Goal: Task Accomplishment & Management: Use online tool/utility

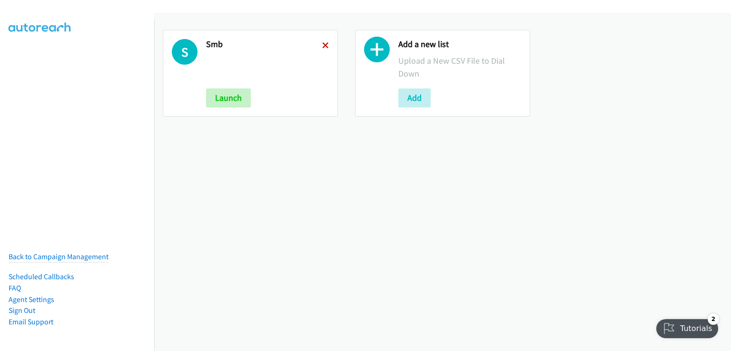
click at [326, 46] on div "S Smb Launch" at bounding box center [250, 73] width 175 height 87
click at [322, 46] on icon at bounding box center [325, 46] width 7 height 7
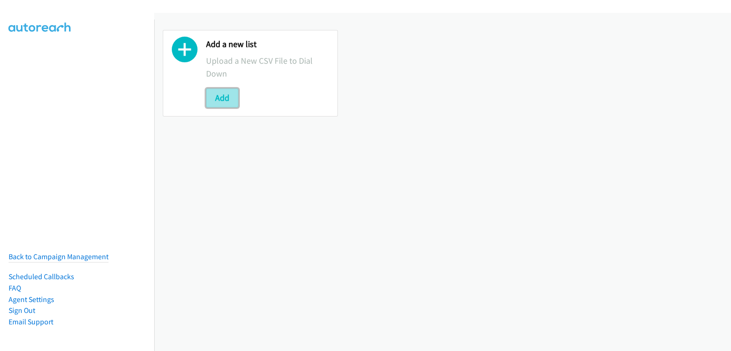
click at [230, 98] on button "Add" at bounding box center [222, 98] width 32 height 19
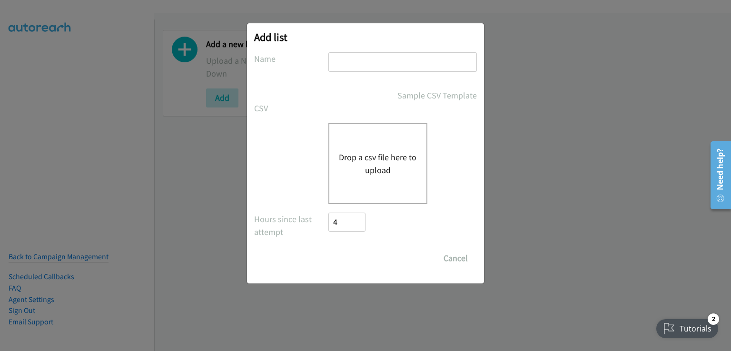
click at [366, 147] on div "Drop a csv file here to upload" at bounding box center [377, 163] width 99 height 81
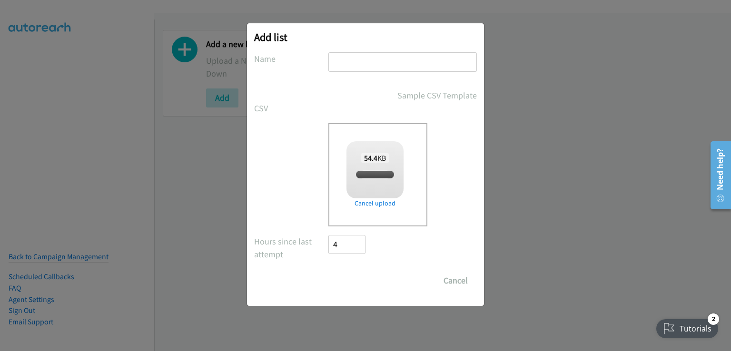
click at [336, 60] on input "text" at bounding box center [402, 62] width 148 height 20
type input "s"
checkbox input "true"
type input "smb"
click at [346, 277] on input "Save List" at bounding box center [353, 280] width 50 height 19
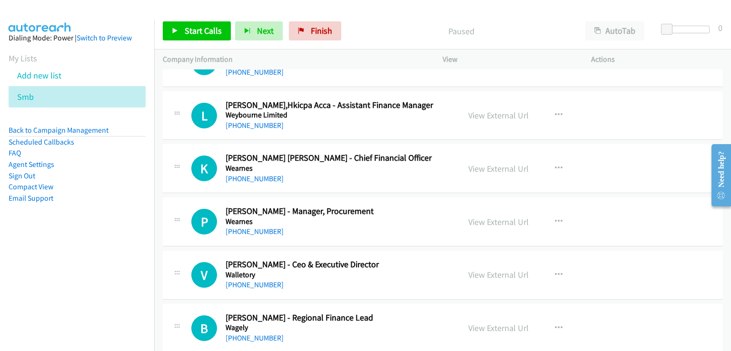
scroll to position [571, 0]
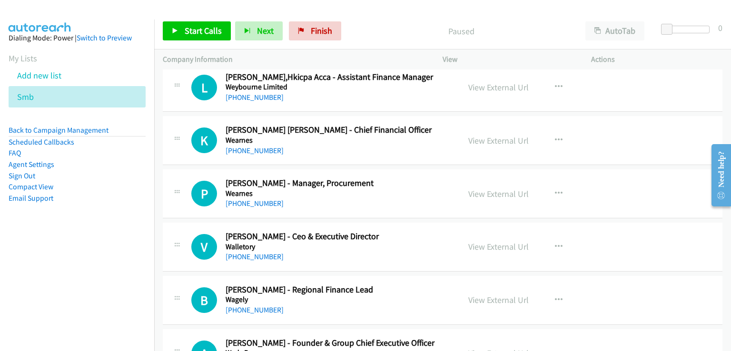
click at [578, 25] on div "AutoTab AutoTab" at bounding box center [617, 30] width 80 height 19
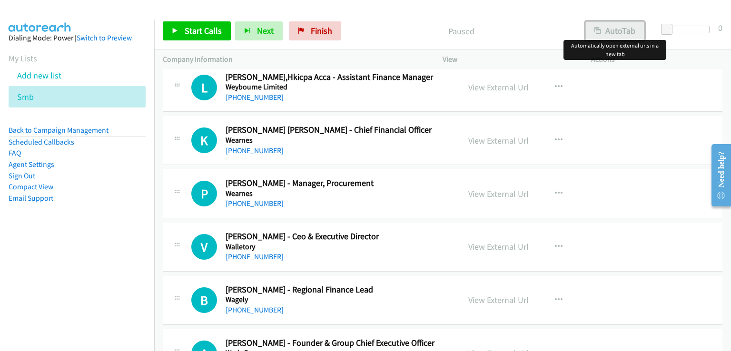
click at [618, 26] on button "AutoTab" at bounding box center [614, 30] width 59 height 19
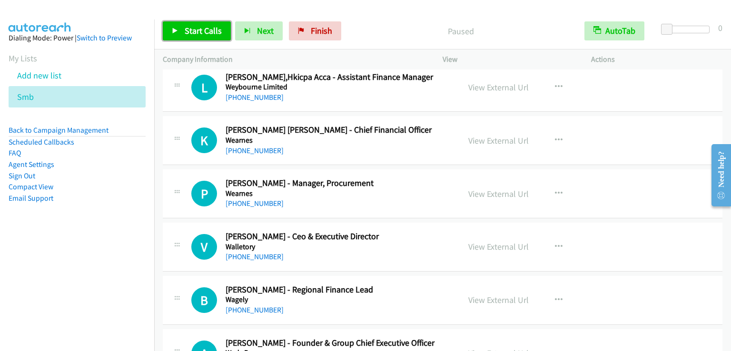
click at [209, 31] on span "Start Calls" at bounding box center [203, 30] width 37 height 11
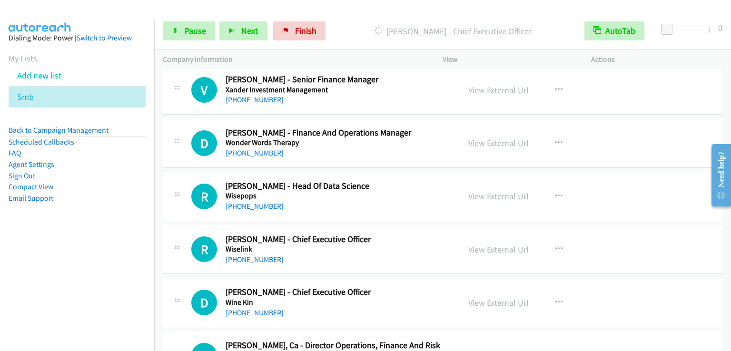
scroll to position [0, 0]
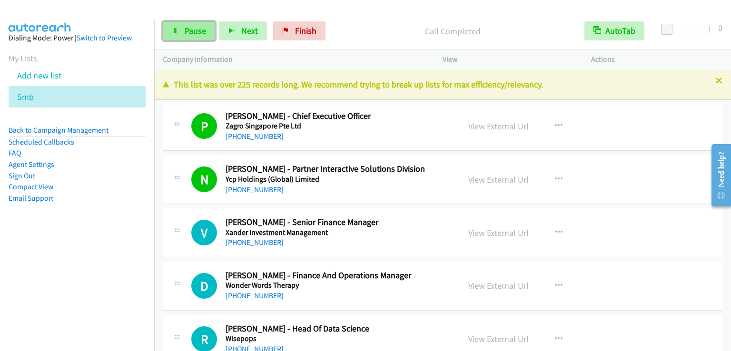
click at [201, 28] on span "Pause" at bounding box center [195, 30] width 21 height 11
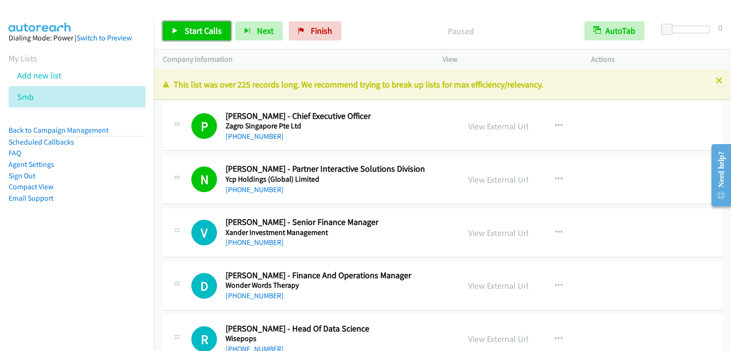
click at [201, 28] on span "Start Calls" at bounding box center [203, 30] width 37 height 11
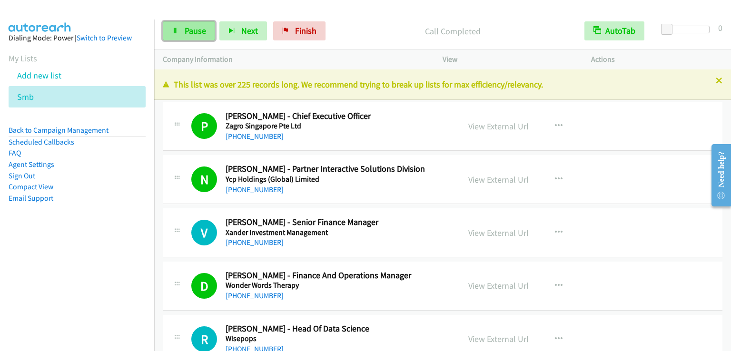
click at [178, 31] on link "Pause" at bounding box center [189, 30] width 52 height 19
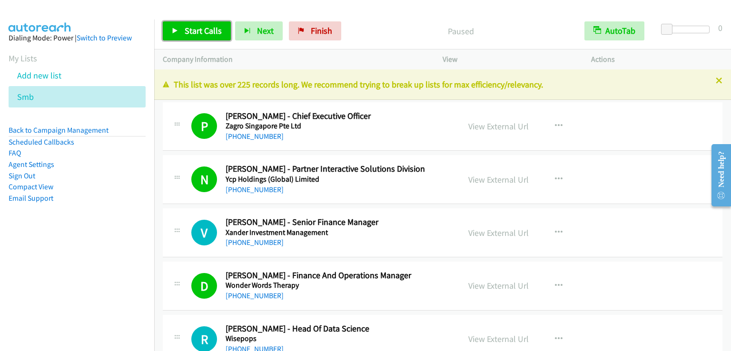
click at [178, 31] on link "Start Calls" at bounding box center [197, 30] width 68 height 19
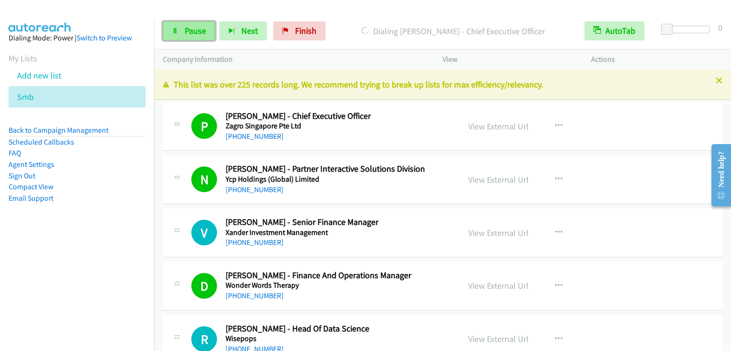
click at [186, 34] on span "Pause" at bounding box center [195, 30] width 21 height 11
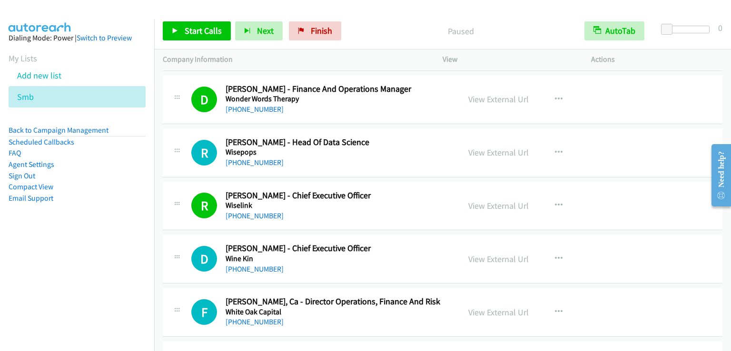
scroll to position [190, 0]
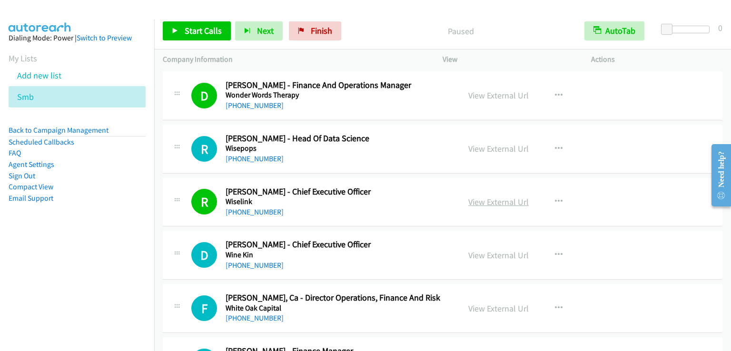
click at [484, 197] on link "View External Url" at bounding box center [498, 202] width 60 height 11
click at [198, 30] on span "Start Calls" at bounding box center [203, 30] width 37 height 11
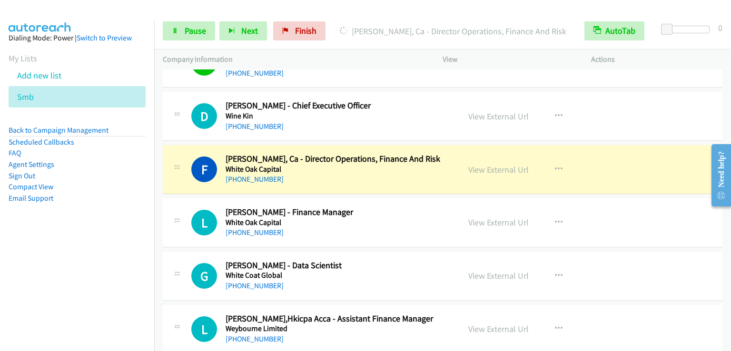
scroll to position [333, 0]
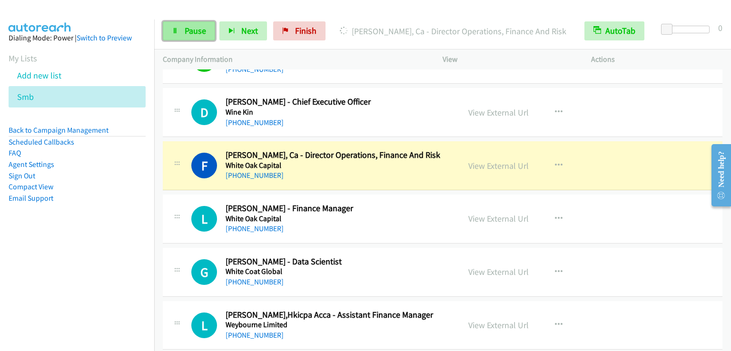
click at [195, 30] on span "Pause" at bounding box center [195, 30] width 21 height 11
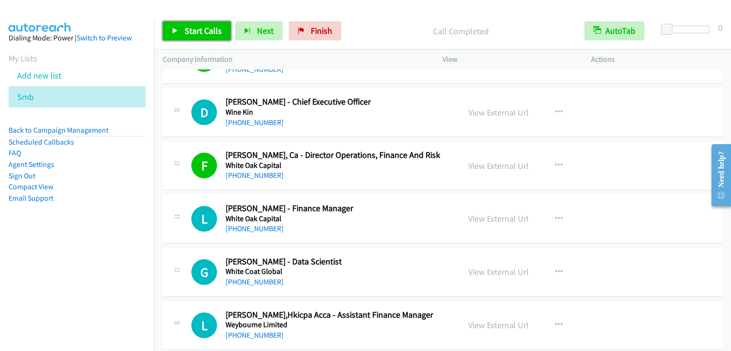
click at [192, 32] on span "Start Calls" at bounding box center [203, 30] width 37 height 11
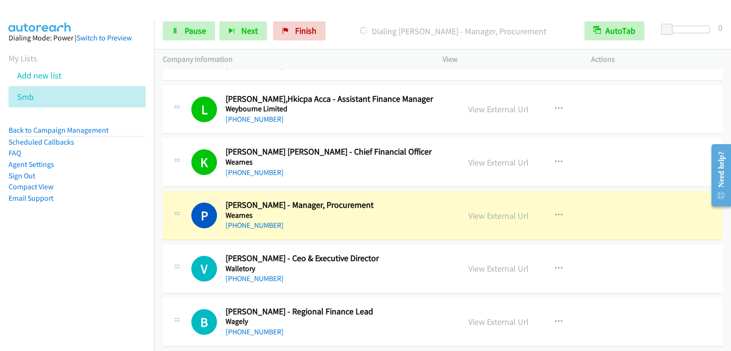
scroll to position [571, 0]
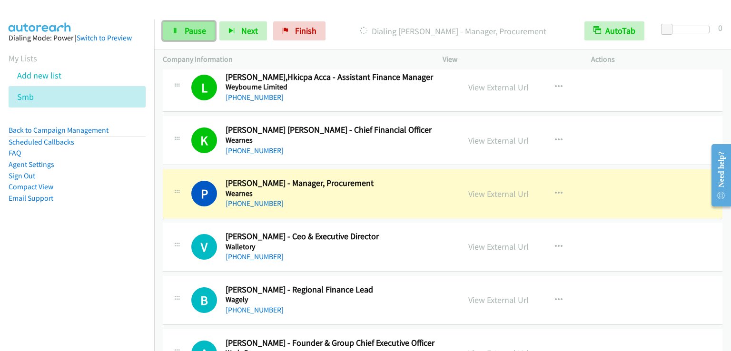
click at [197, 33] on span "Pause" at bounding box center [195, 30] width 21 height 11
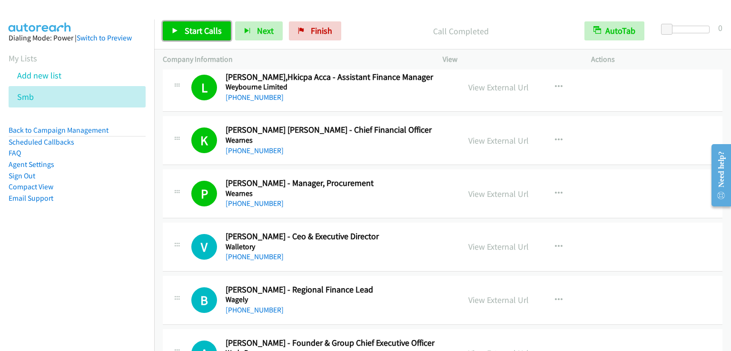
click at [194, 31] on span "Start Calls" at bounding box center [203, 30] width 37 height 11
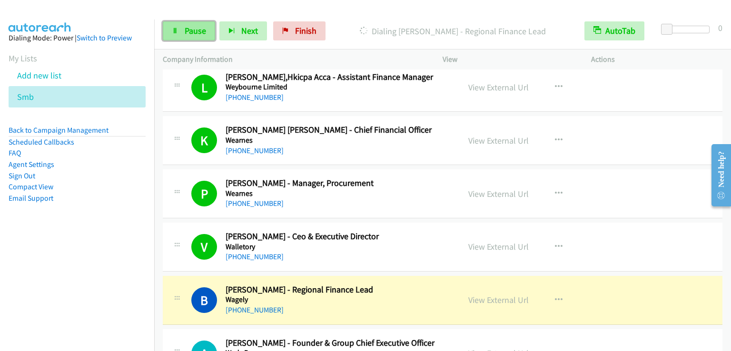
click at [187, 36] on span "Pause" at bounding box center [195, 30] width 21 height 11
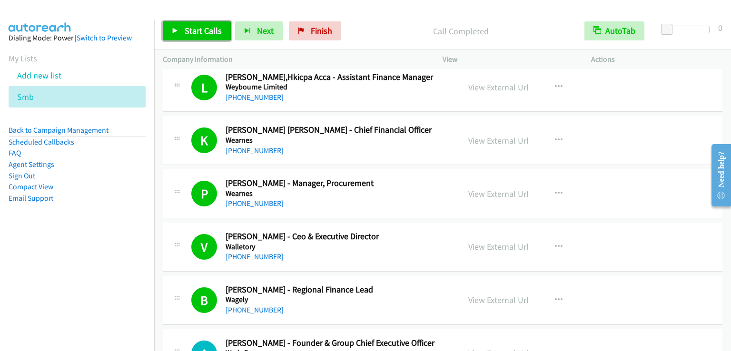
click at [188, 34] on span "Start Calls" at bounding box center [203, 30] width 37 height 11
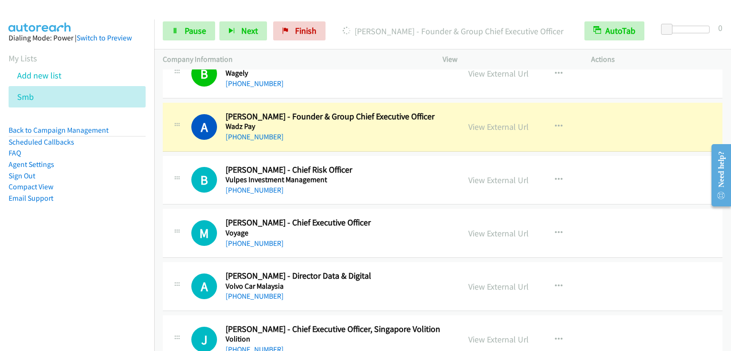
scroll to position [761, 0]
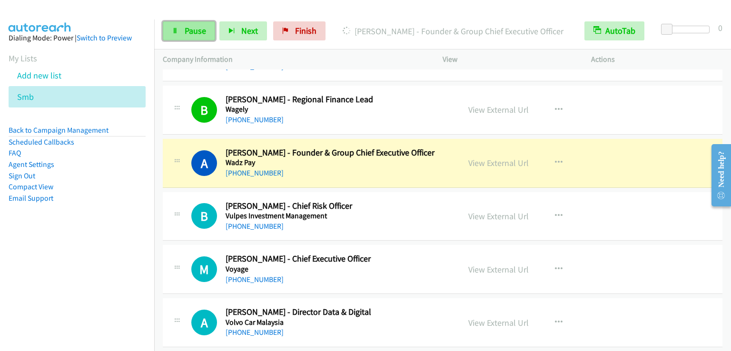
click at [176, 28] on icon at bounding box center [175, 31] width 7 height 7
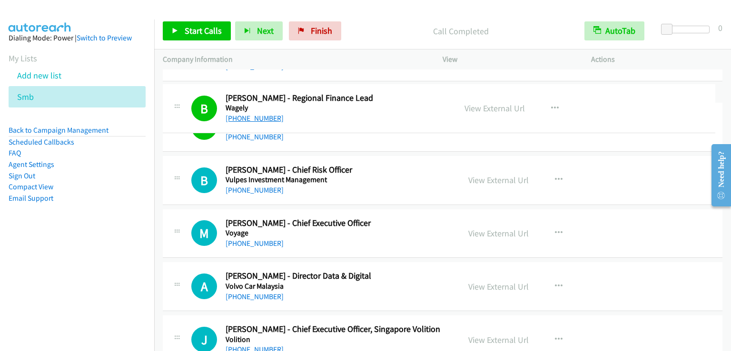
drag, startPoint x: 282, startPoint y: 118, endPoint x: 233, endPoint y: 118, distance: 49.0
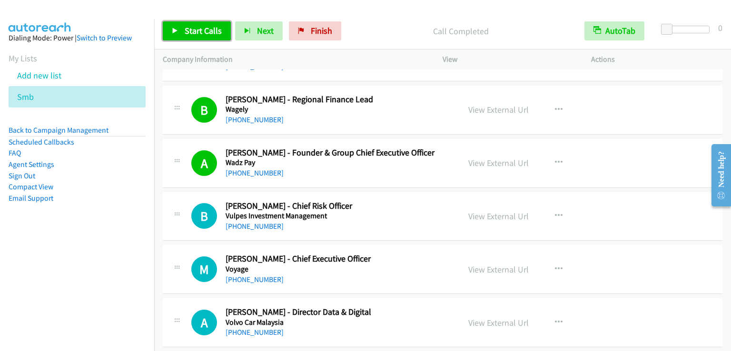
click at [198, 29] on span "Start Calls" at bounding box center [203, 30] width 37 height 11
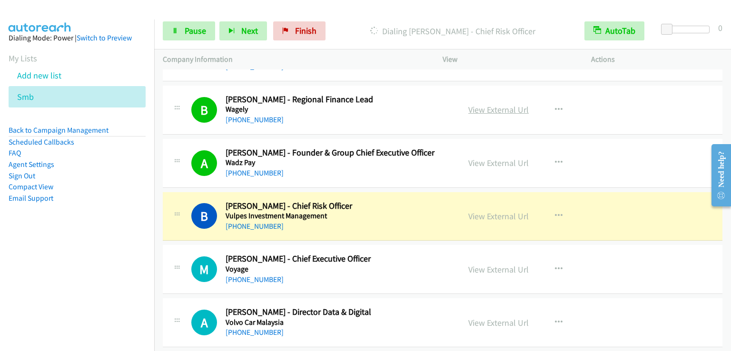
click at [477, 109] on link "View External Url" at bounding box center [498, 109] width 60 height 11
drag, startPoint x: 183, startPoint y: 30, endPoint x: 183, endPoint y: 4, distance: 26.2
click at [183, 30] on link "Pause" at bounding box center [189, 30] width 52 height 19
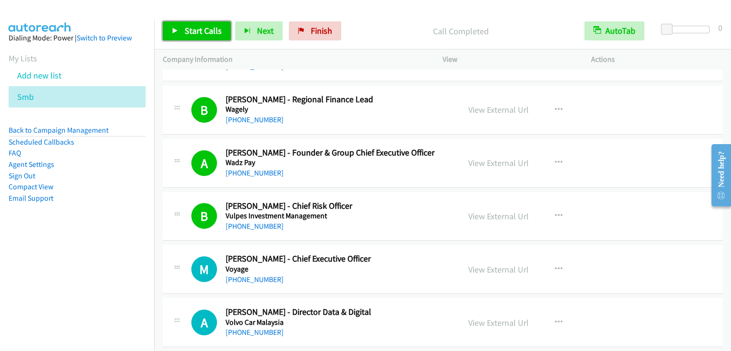
click at [198, 34] on span "Start Calls" at bounding box center [203, 30] width 37 height 11
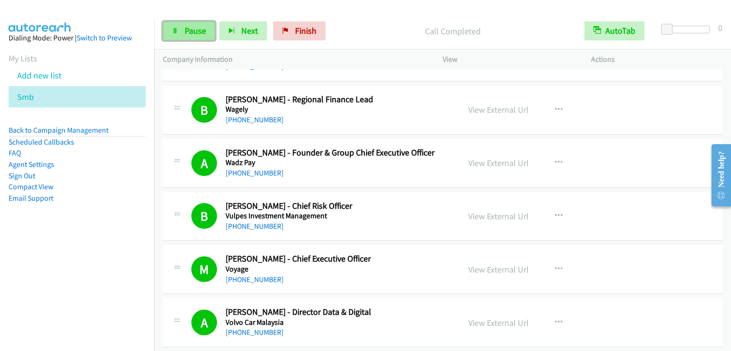
click at [202, 31] on span "Pause" at bounding box center [195, 30] width 21 height 11
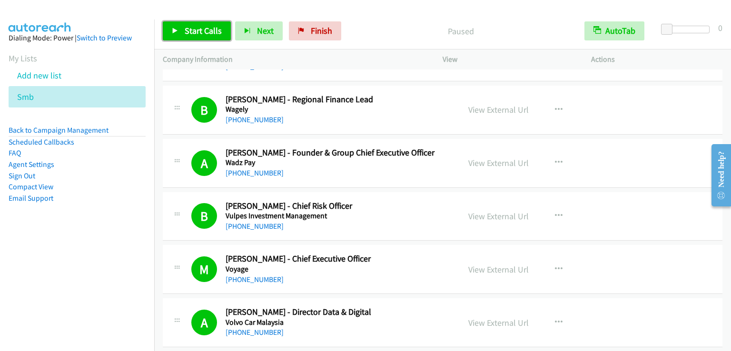
click at [202, 31] on span "Start Calls" at bounding box center [203, 30] width 37 height 11
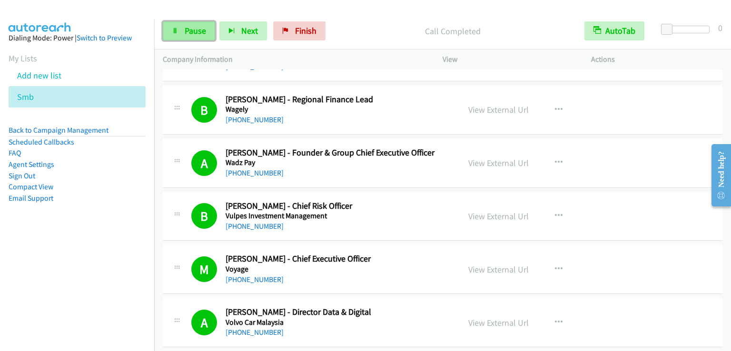
click at [179, 23] on link "Pause" at bounding box center [189, 30] width 52 height 19
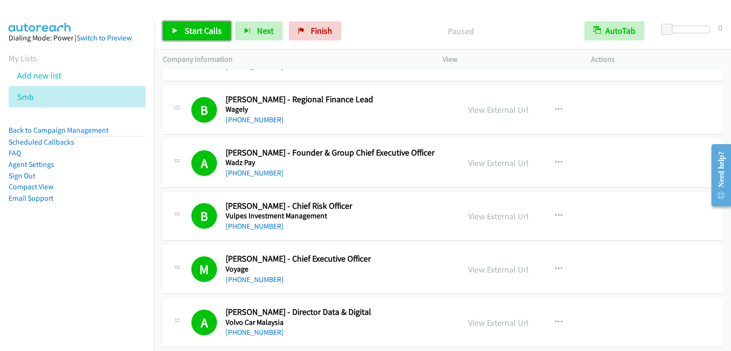
click at [179, 23] on link "Start Calls" at bounding box center [197, 30] width 68 height 19
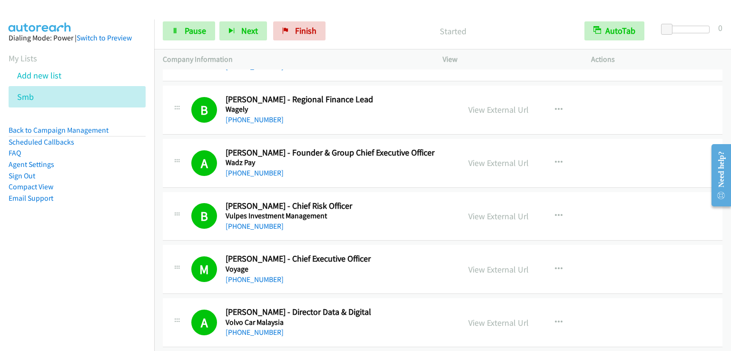
click at [385, 15] on div "Start Calls Pause Next Finish Started AutoTab AutoTab 0" at bounding box center [442, 31] width 577 height 37
click at [200, 36] on span "Pause" at bounding box center [195, 30] width 21 height 11
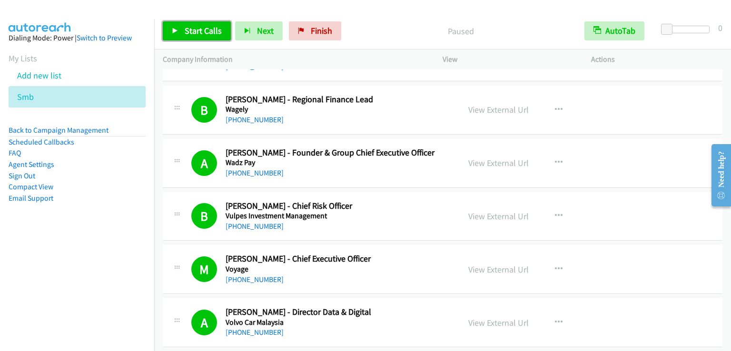
click at [195, 31] on span "Start Calls" at bounding box center [203, 30] width 37 height 11
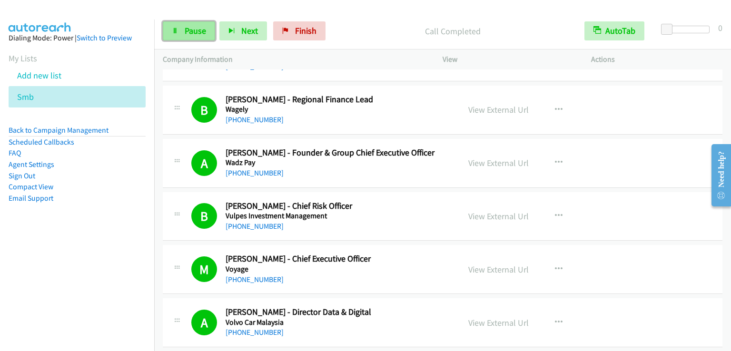
click at [199, 38] on link "Pause" at bounding box center [189, 30] width 52 height 19
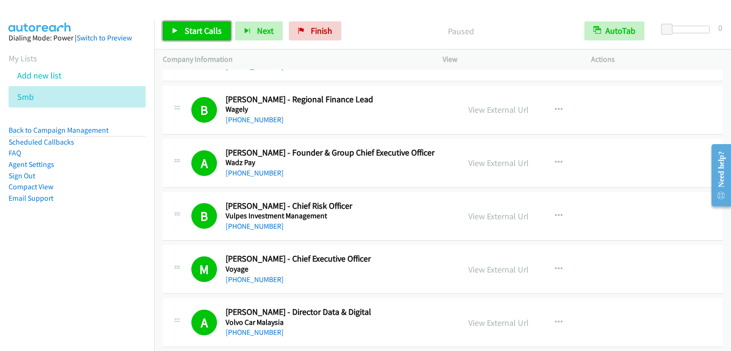
click at [199, 37] on link "Start Calls" at bounding box center [197, 30] width 68 height 19
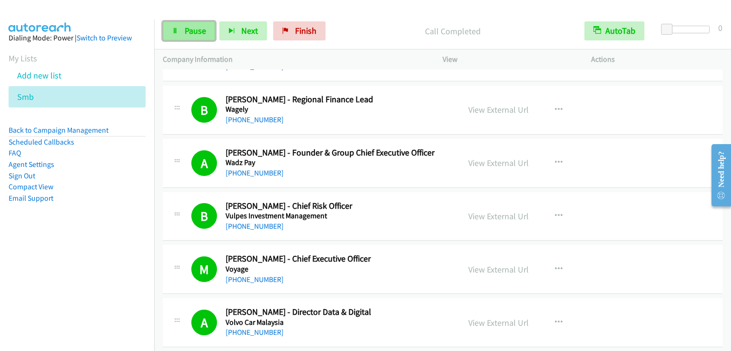
click at [199, 33] on span "Pause" at bounding box center [195, 30] width 21 height 11
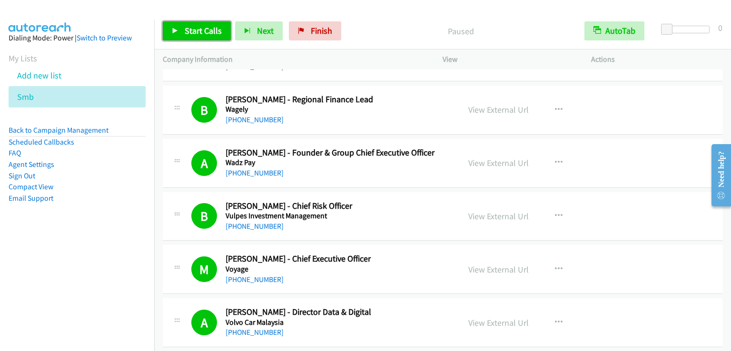
click at [199, 33] on span "Start Calls" at bounding box center [203, 30] width 37 height 11
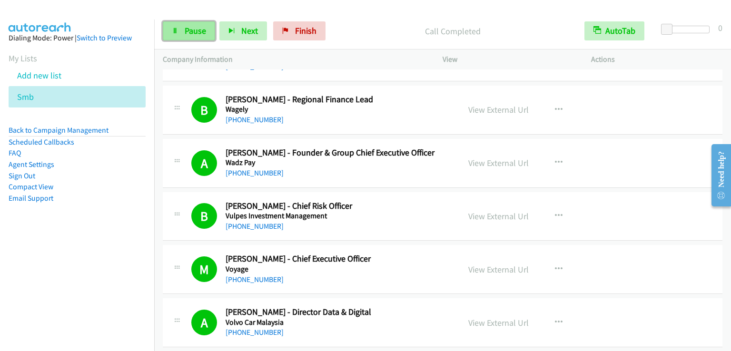
click at [180, 30] on link "Pause" at bounding box center [189, 30] width 52 height 19
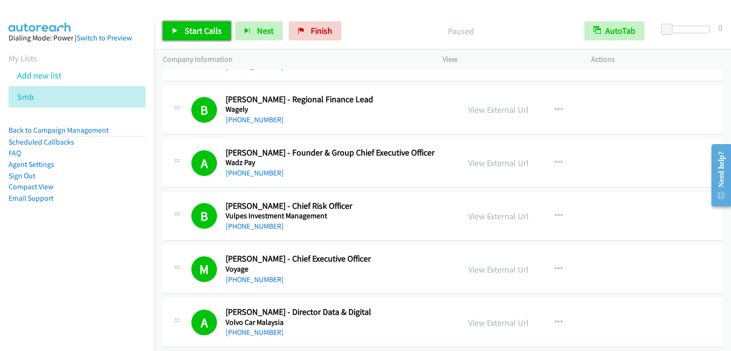
click at [180, 30] on link "Start Calls" at bounding box center [197, 30] width 68 height 19
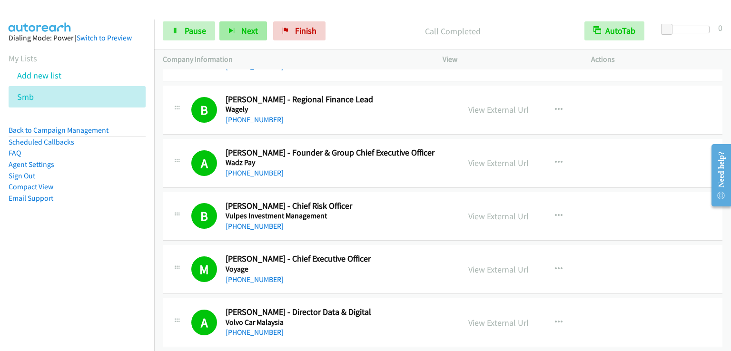
drag, startPoint x: 101, startPoint y: 8, endPoint x: 221, endPoint y: 32, distance: 122.8
click at [107, 8] on div at bounding box center [361, 18] width 722 height 37
click at [175, 33] on icon at bounding box center [175, 31] width 7 height 7
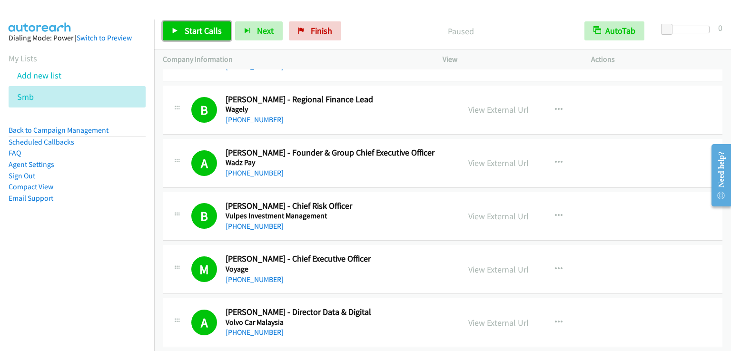
click at [176, 33] on icon at bounding box center [175, 31] width 7 height 7
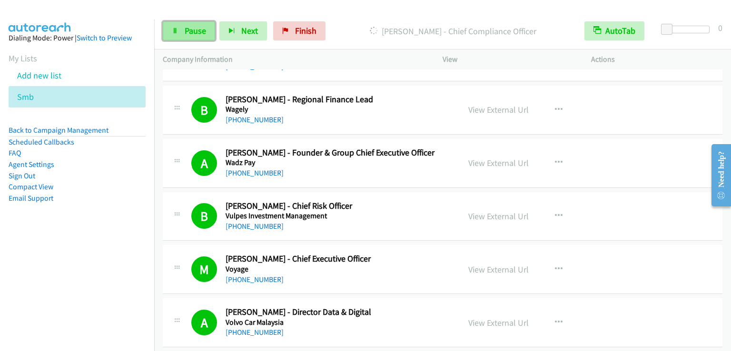
click at [186, 33] on span "Pause" at bounding box center [195, 30] width 21 height 11
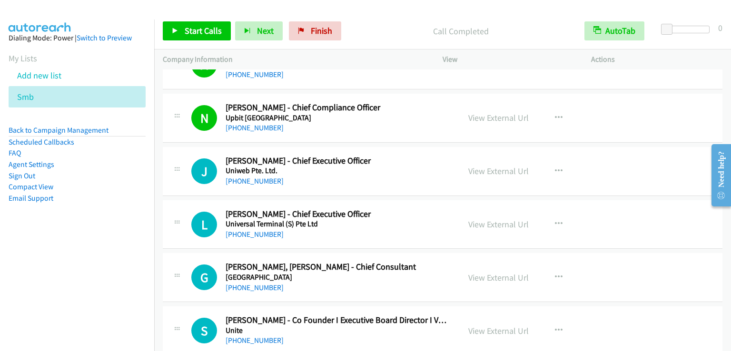
scroll to position [2094, 0]
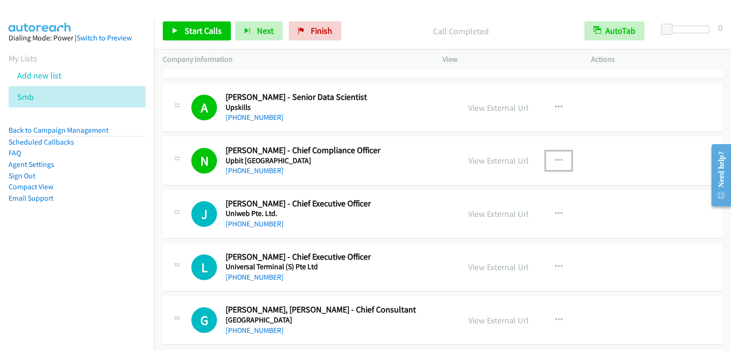
click at [555, 157] on icon "button" at bounding box center [559, 161] width 8 height 8
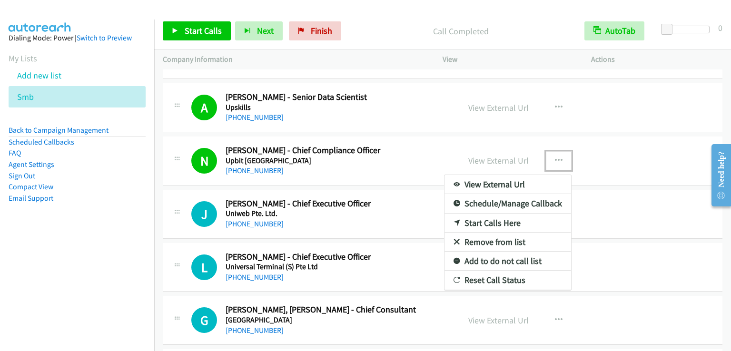
click at [498, 257] on link "Add to do not call list" at bounding box center [507, 261] width 127 height 19
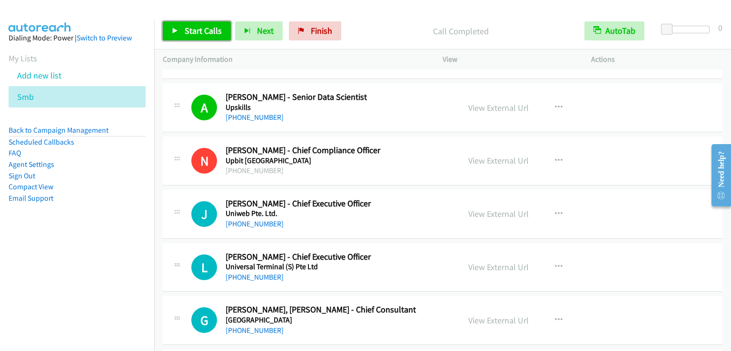
click at [183, 23] on link "Start Calls" at bounding box center [197, 30] width 68 height 19
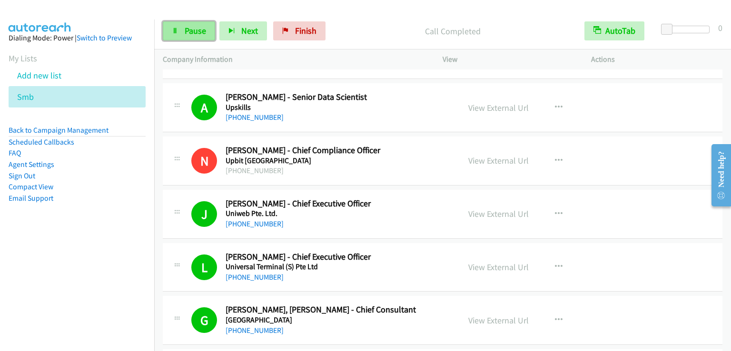
click at [191, 30] on span "Pause" at bounding box center [195, 30] width 21 height 11
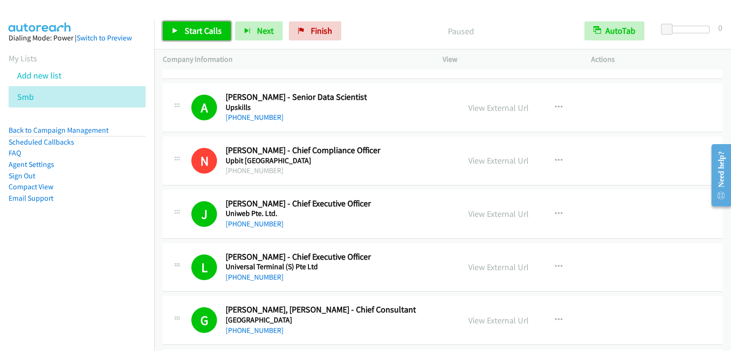
click at [191, 30] on span "Start Calls" at bounding box center [203, 30] width 37 height 11
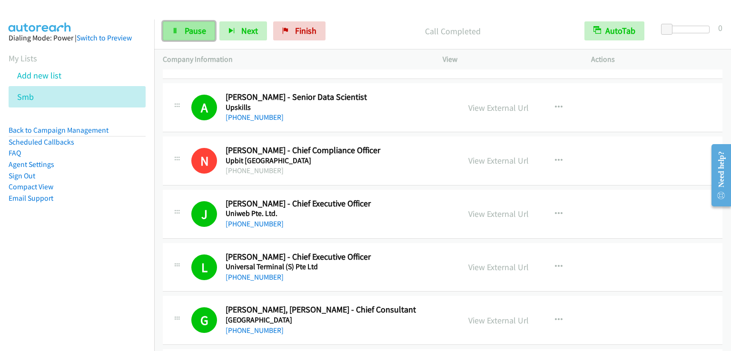
click at [197, 38] on link "Pause" at bounding box center [189, 30] width 52 height 19
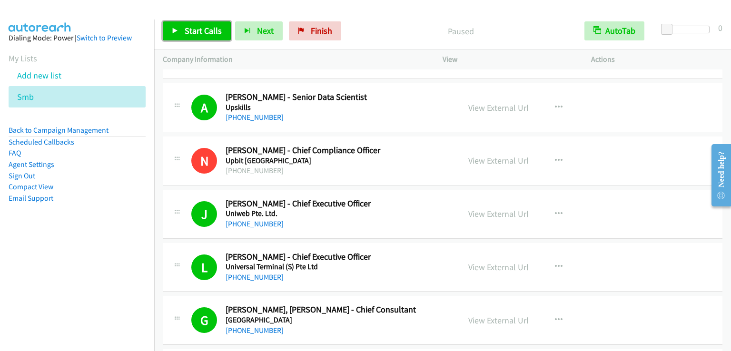
click at [196, 37] on link "Start Calls" at bounding box center [197, 30] width 68 height 19
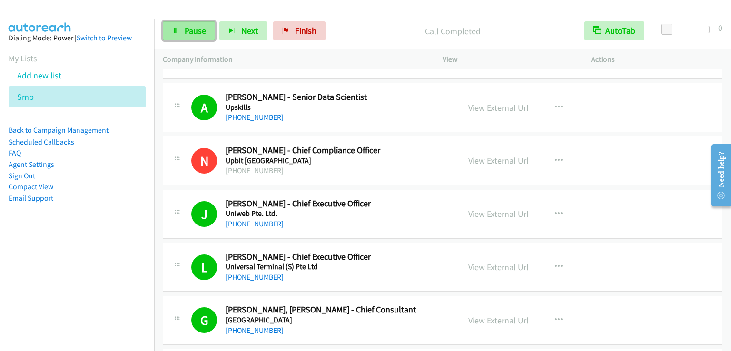
click at [203, 31] on span "Pause" at bounding box center [195, 30] width 21 height 11
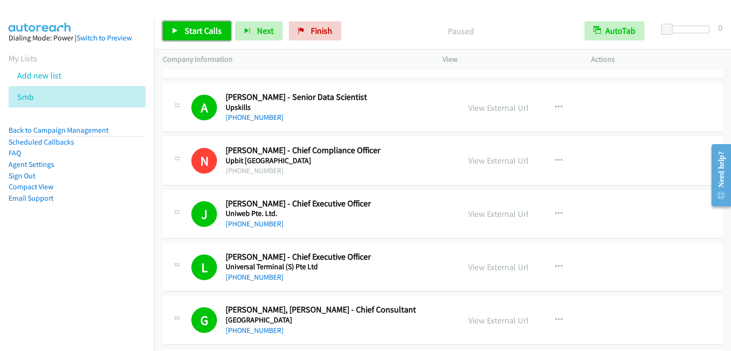
click at [203, 31] on span "Start Calls" at bounding box center [203, 30] width 37 height 11
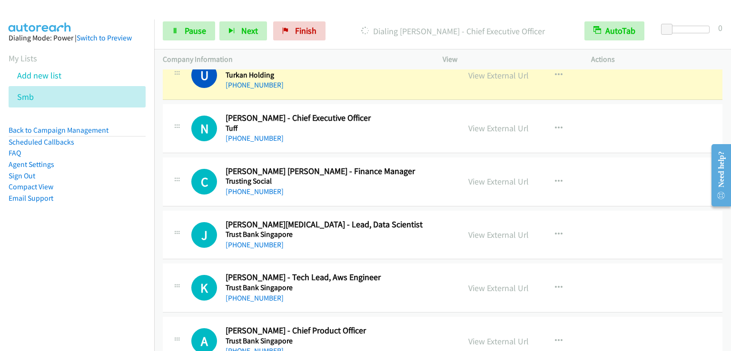
scroll to position [2950, 0]
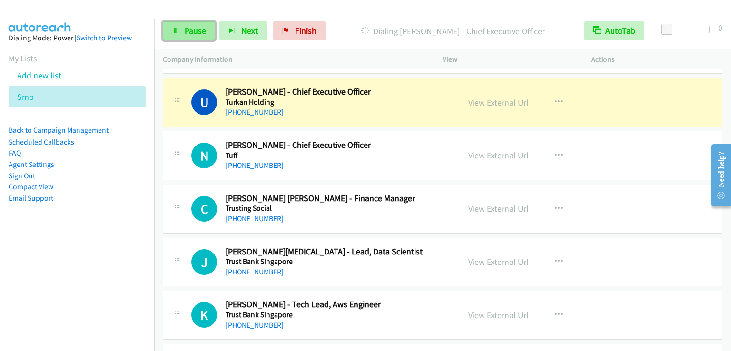
click at [181, 31] on link "Pause" at bounding box center [189, 30] width 52 height 19
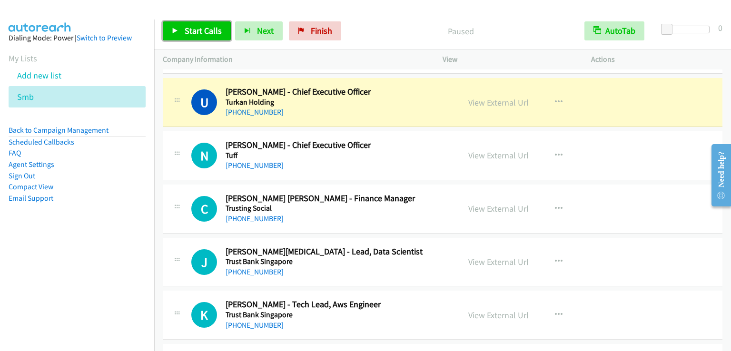
click at [181, 31] on link "Start Calls" at bounding box center [197, 30] width 68 height 19
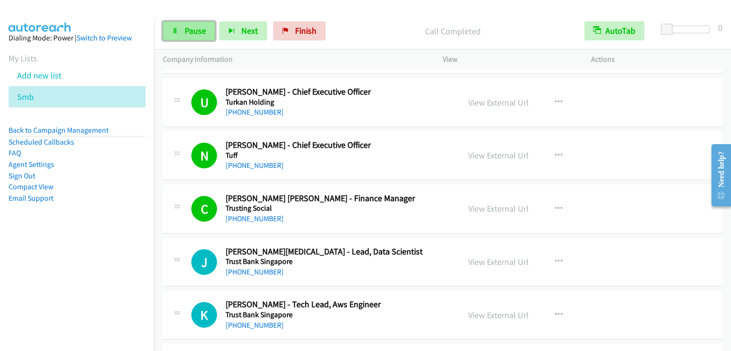
click at [185, 29] on span "Pause" at bounding box center [195, 30] width 21 height 11
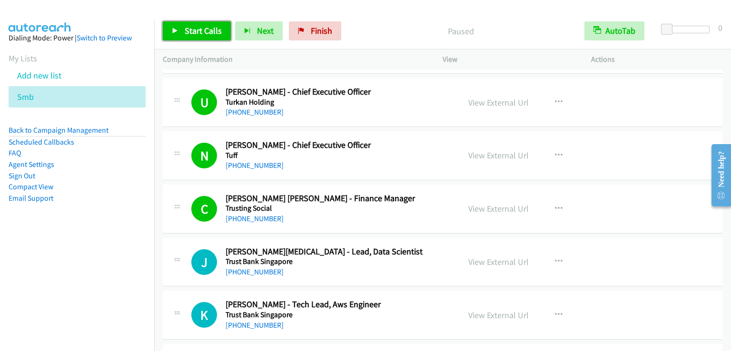
click at [185, 29] on span "Start Calls" at bounding box center [203, 30] width 37 height 11
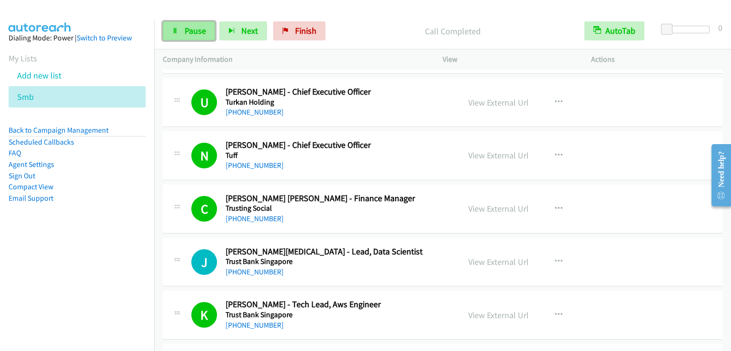
click at [196, 33] on span "Pause" at bounding box center [195, 30] width 21 height 11
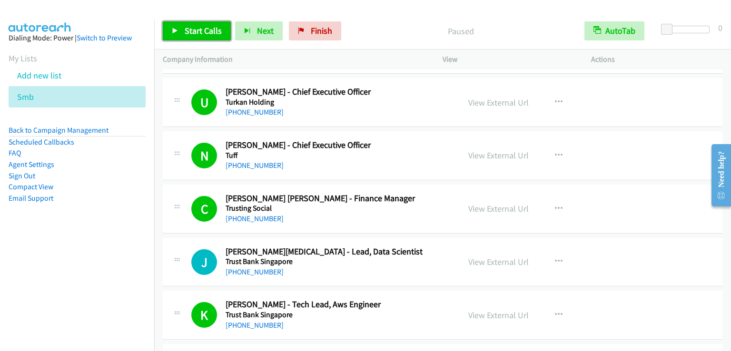
click at [196, 35] on span "Start Calls" at bounding box center [203, 30] width 37 height 11
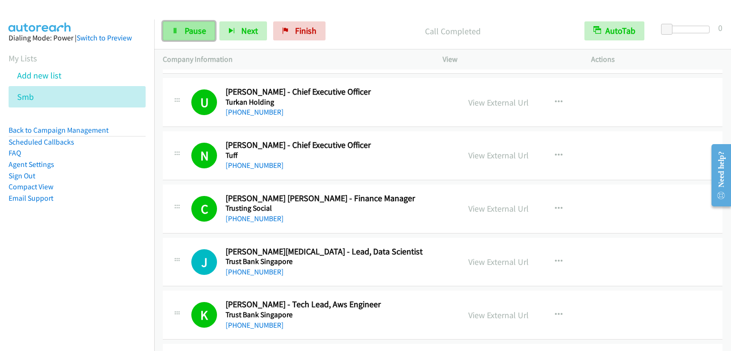
click at [183, 31] on link "Pause" at bounding box center [189, 30] width 52 height 19
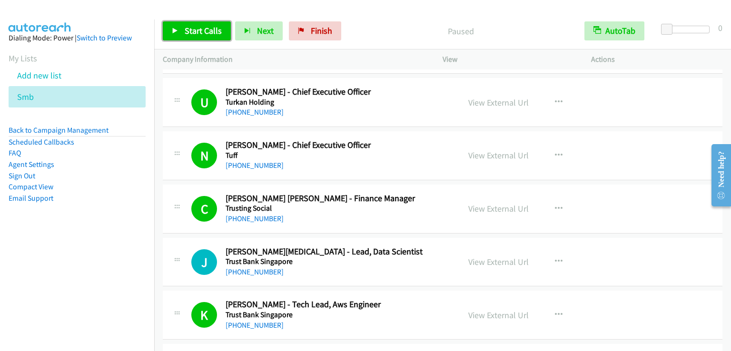
click at [183, 31] on link "Start Calls" at bounding box center [197, 30] width 68 height 19
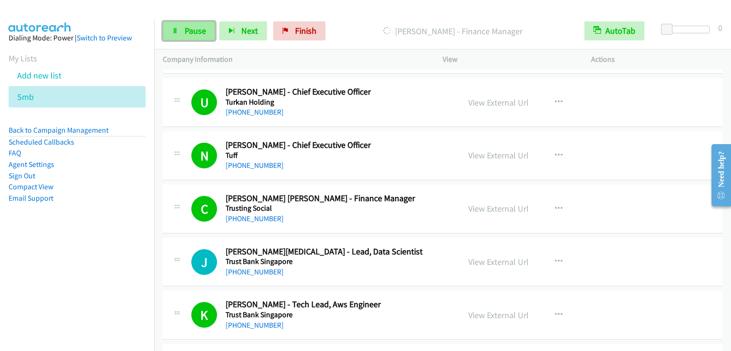
click at [190, 37] on link "Pause" at bounding box center [189, 30] width 52 height 19
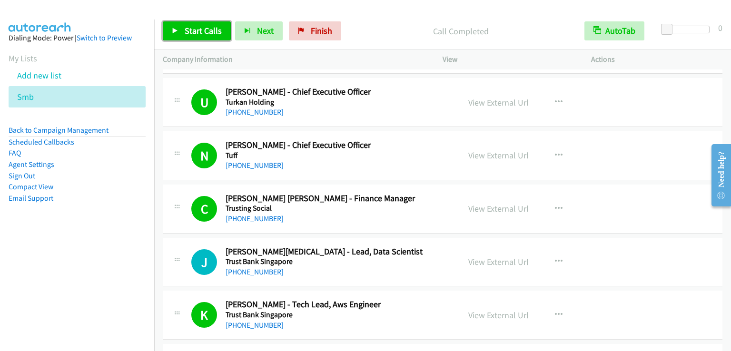
click at [195, 34] on span "Start Calls" at bounding box center [203, 30] width 37 height 11
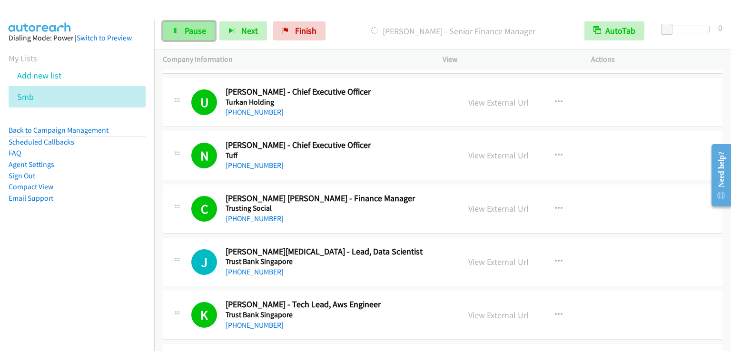
click at [205, 33] on span "Pause" at bounding box center [195, 30] width 21 height 11
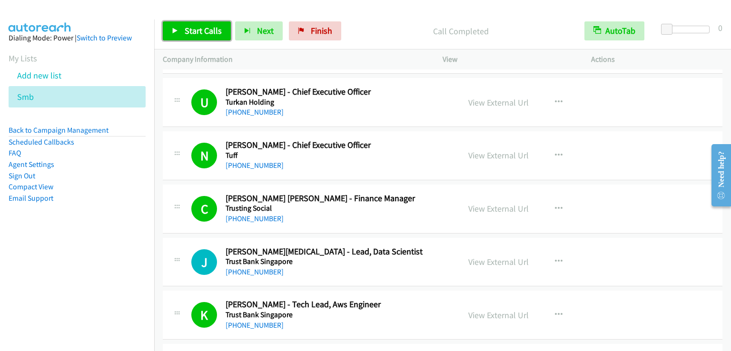
click at [207, 32] on span "Start Calls" at bounding box center [203, 30] width 37 height 11
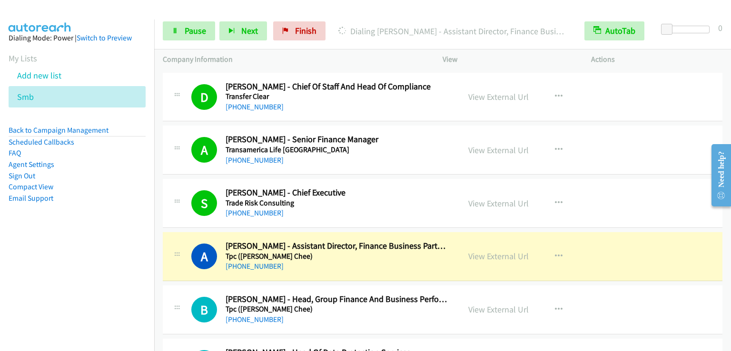
scroll to position [3997, 0]
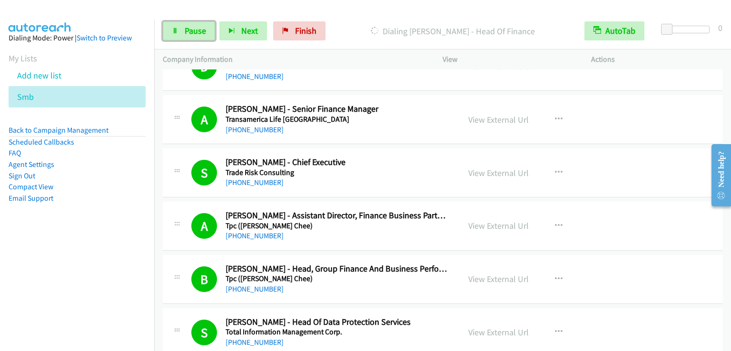
drag, startPoint x: 195, startPoint y: 24, endPoint x: 180, endPoint y: 2, distance: 26.7
click at [195, 25] on link "Pause" at bounding box center [189, 30] width 52 height 19
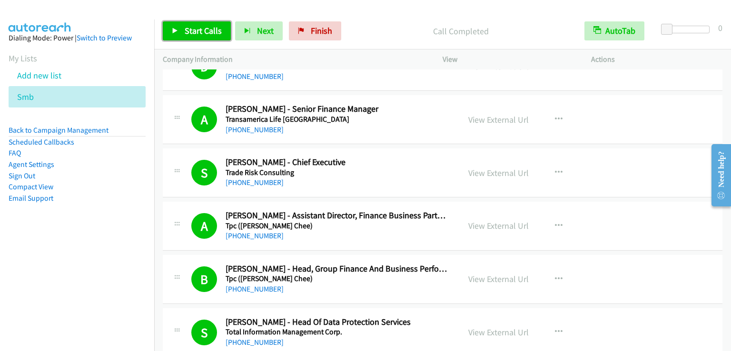
click at [217, 25] on span "Start Calls" at bounding box center [203, 30] width 37 height 11
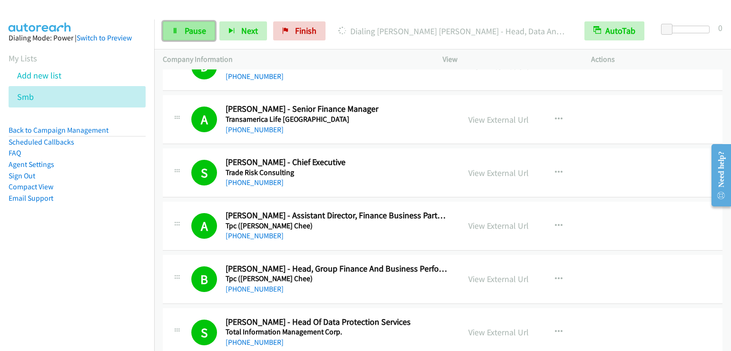
click at [181, 30] on link "Pause" at bounding box center [189, 30] width 52 height 19
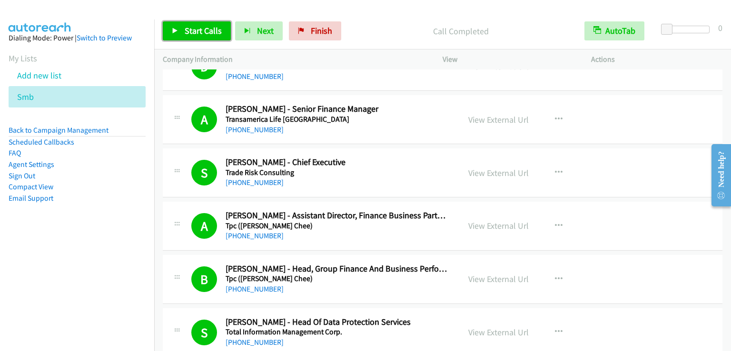
click at [201, 32] on span "Start Calls" at bounding box center [203, 30] width 37 height 11
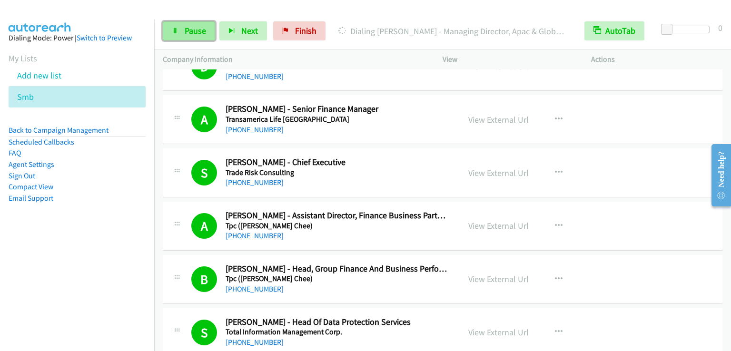
click at [207, 34] on link "Pause" at bounding box center [189, 30] width 52 height 19
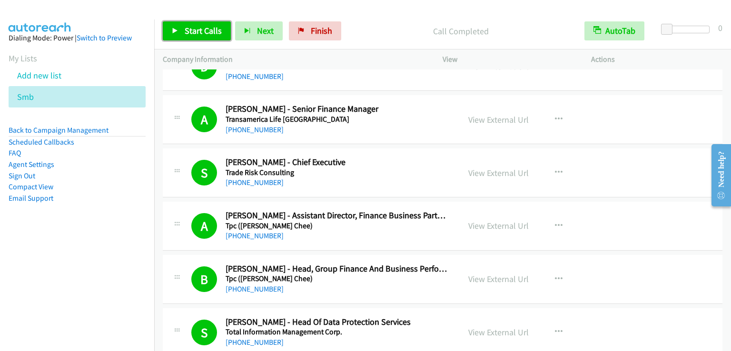
click at [207, 33] on span "Start Calls" at bounding box center [203, 30] width 37 height 11
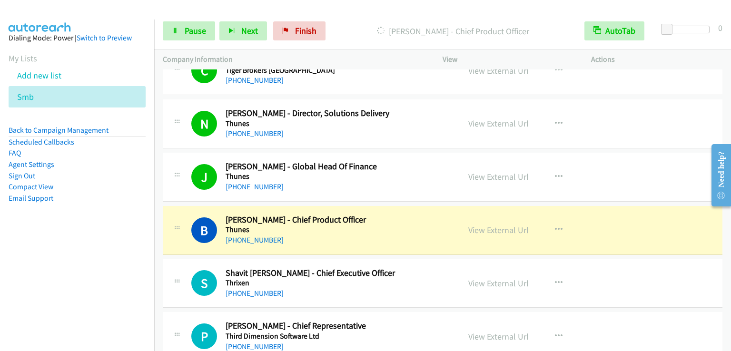
scroll to position [4949, 0]
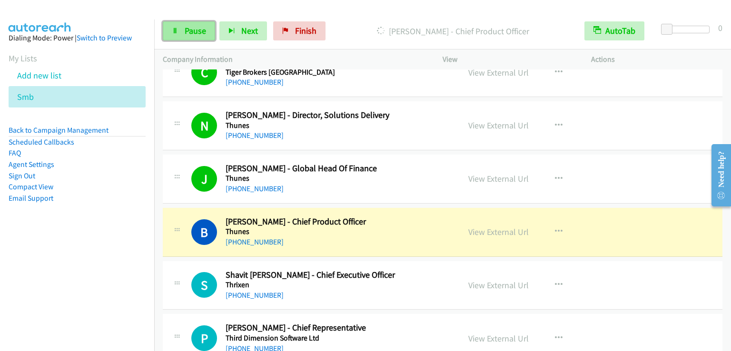
click at [193, 35] on span "Pause" at bounding box center [195, 30] width 21 height 11
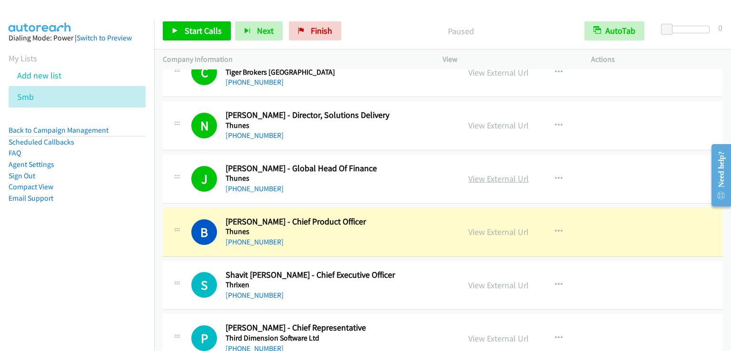
click at [485, 173] on link "View External Url" at bounding box center [498, 178] width 60 height 11
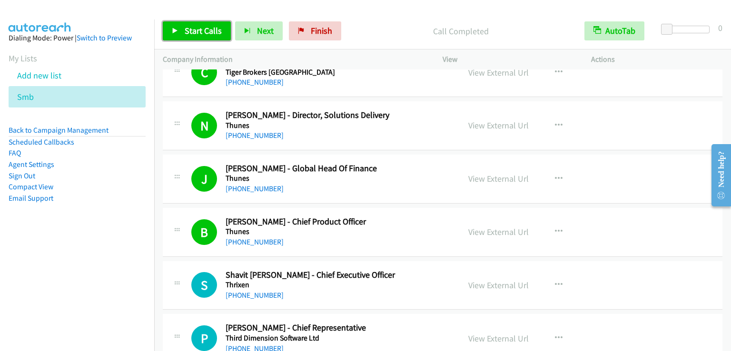
click at [190, 30] on span "Start Calls" at bounding box center [203, 30] width 37 height 11
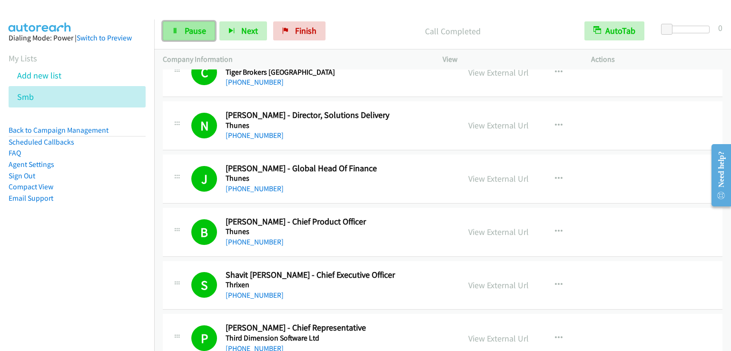
click at [193, 23] on link "Pause" at bounding box center [189, 30] width 52 height 19
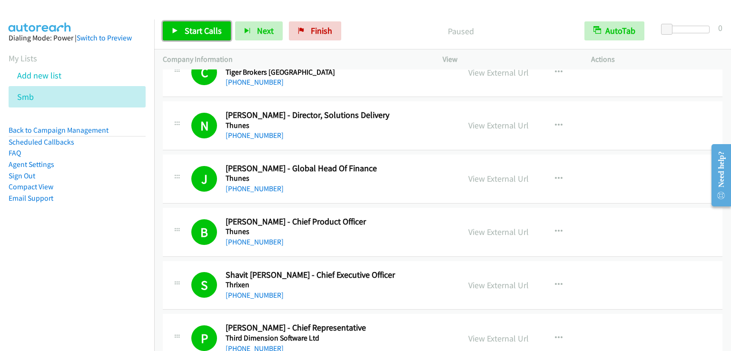
click at [189, 28] on span "Start Calls" at bounding box center [203, 30] width 37 height 11
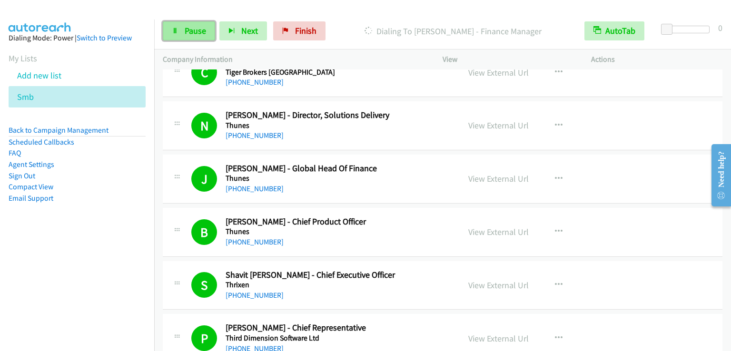
click at [183, 35] on link "Pause" at bounding box center [189, 30] width 52 height 19
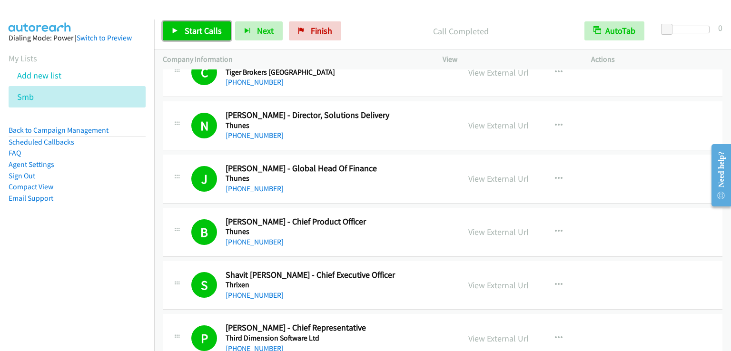
click at [188, 31] on span "Start Calls" at bounding box center [203, 30] width 37 height 11
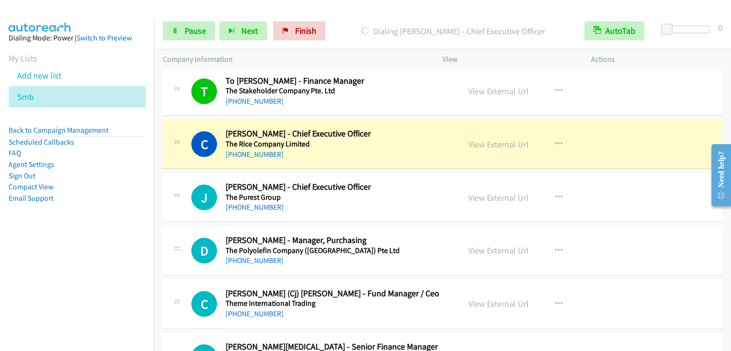
scroll to position [5710, 0]
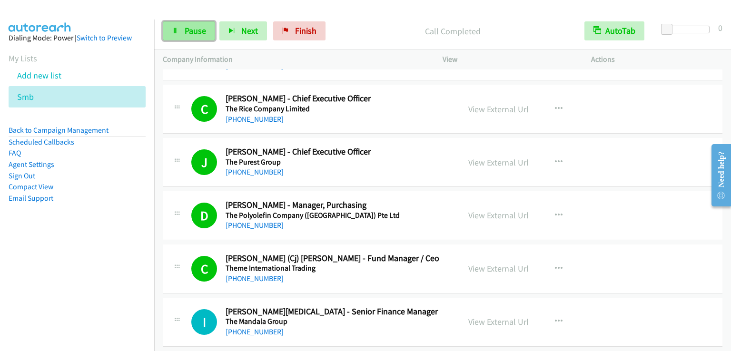
click at [191, 31] on span "Pause" at bounding box center [195, 30] width 21 height 11
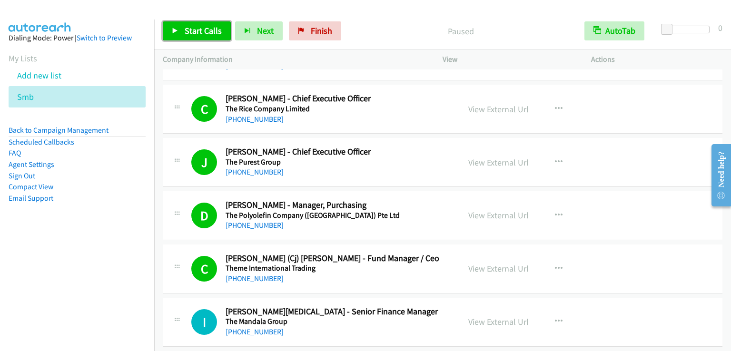
click at [191, 31] on span "Start Calls" at bounding box center [203, 30] width 37 height 11
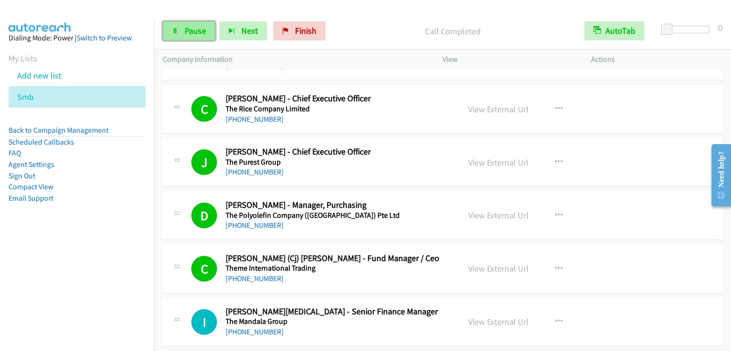
click at [198, 32] on span "Pause" at bounding box center [195, 30] width 21 height 11
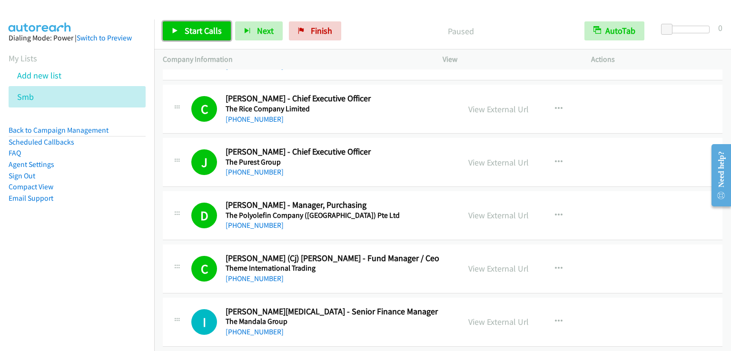
click at [198, 32] on span "Start Calls" at bounding box center [203, 30] width 37 height 11
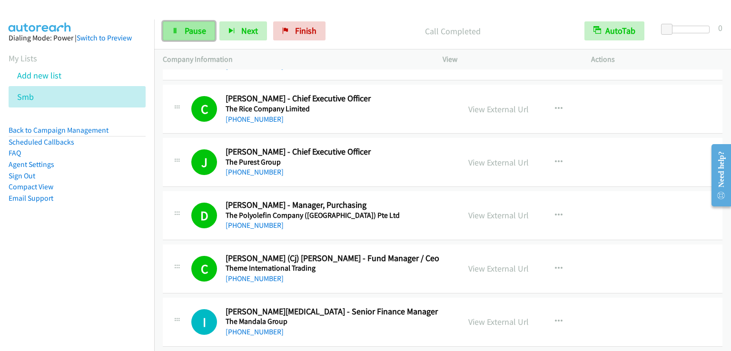
click at [185, 28] on span "Pause" at bounding box center [195, 30] width 21 height 11
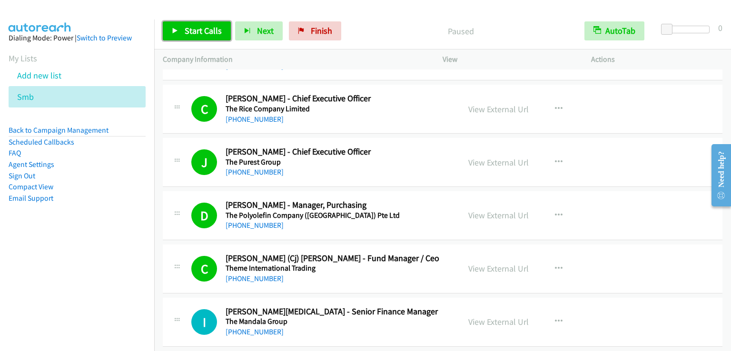
click at [185, 28] on span "Start Calls" at bounding box center [203, 30] width 37 height 11
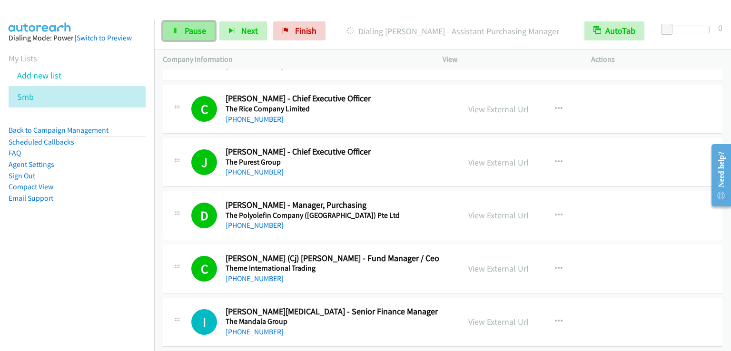
click at [182, 28] on link "Pause" at bounding box center [189, 30] width 52 height 19
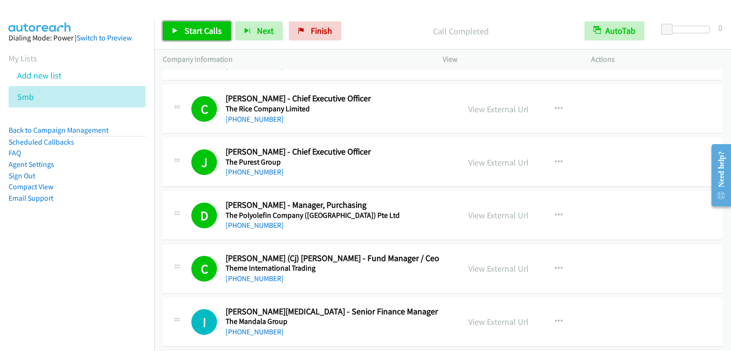
click at [211, 31] on span "Start Calls" at bounding box center [203, 30] width 37 height 11
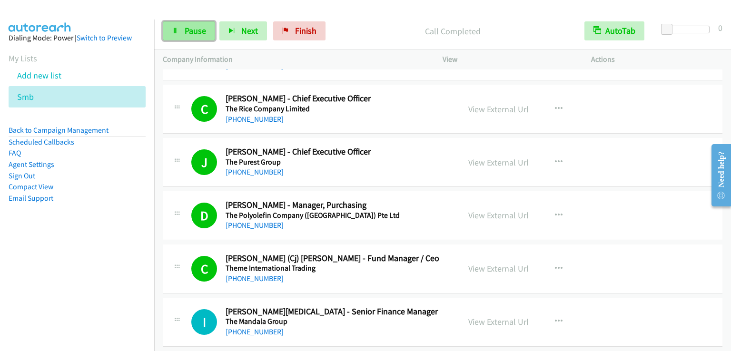
click at [202, 31] on span "Pause" at bounding box center [195, 30] width 21 height 11
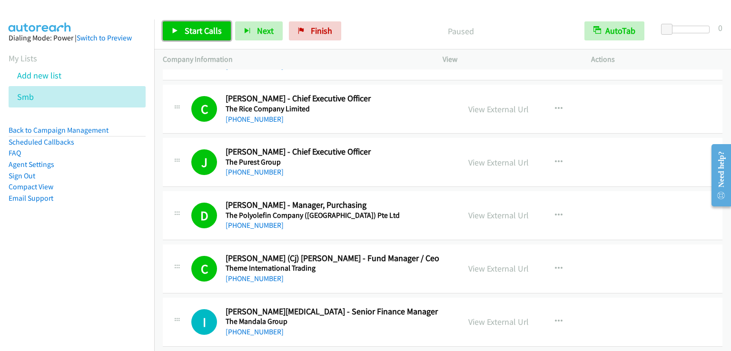
click at [202, 31] on span "Start Calls" at bounding box center [203, 30] width 37 height 11
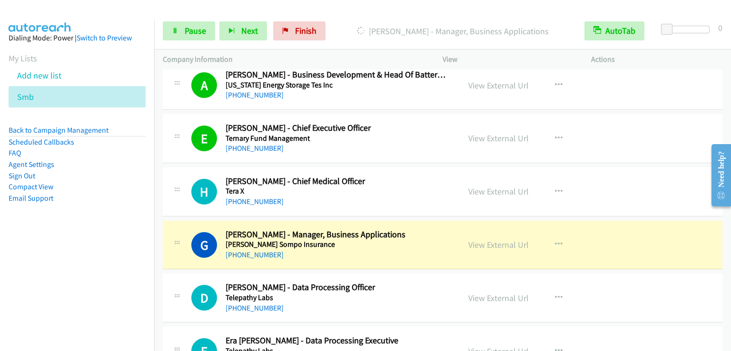
scroll to position [6377, 0]
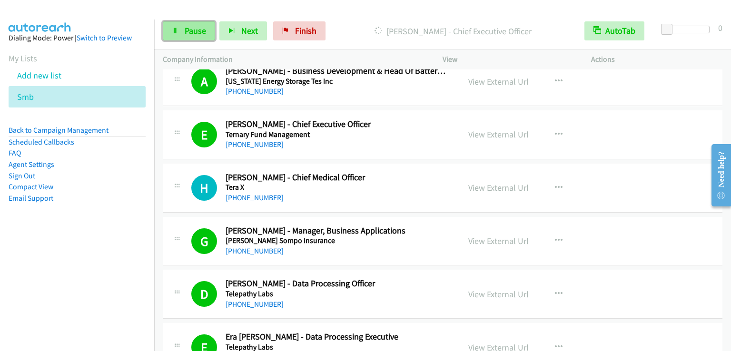
click at [185, 30] on span "Pause" at bounding box center [195, 30] width 21 height 11
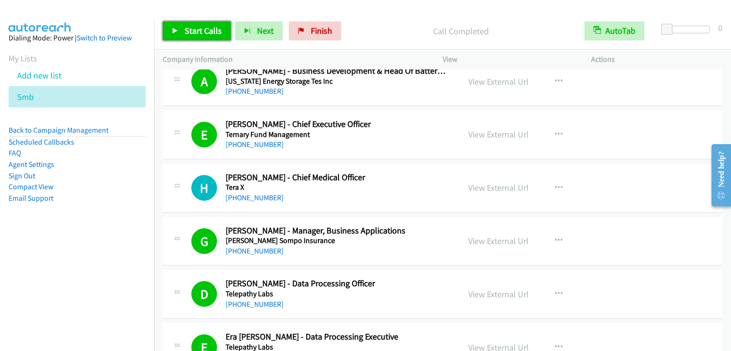
click at [217, 33] on span "Start Calls" at bounding box center [203, 30] width 37 height 11
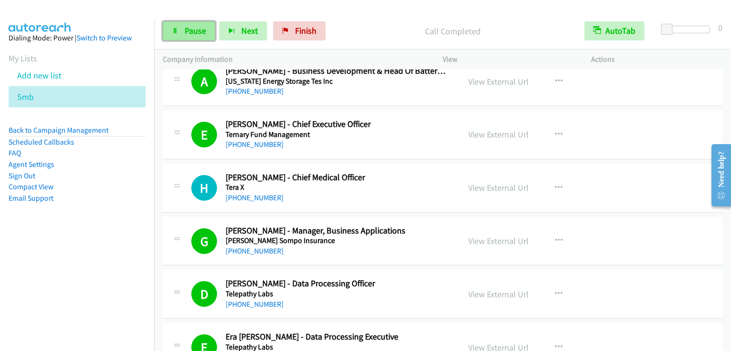
click at [178, 29] on link "Pause" at bounding box center [189, 30] width 52 height 19
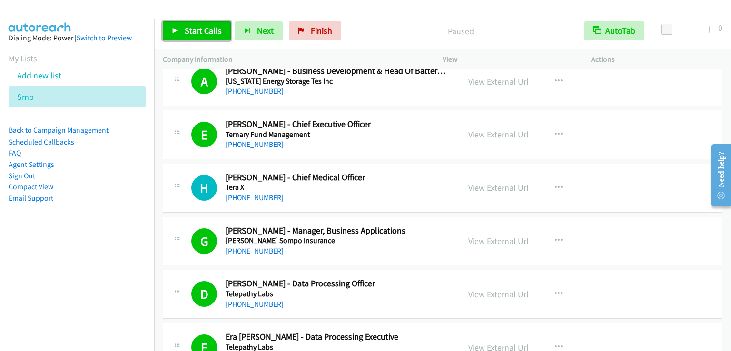
click at [178, 29] on link "Start Calls" at bounding box center [197, 30] width 68 height 19
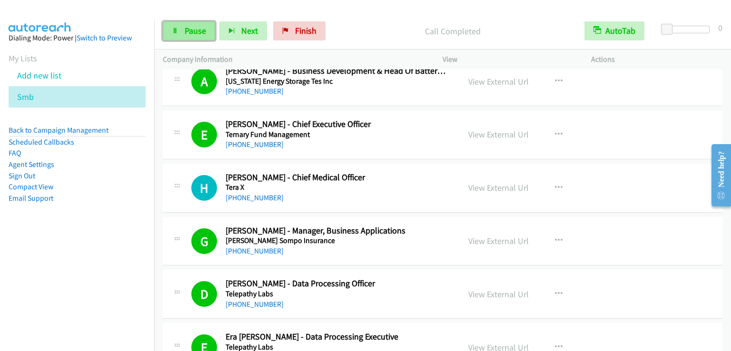
click at [184, 23] on link "Pause" at bounding box center [189, 30] width 52 height 19
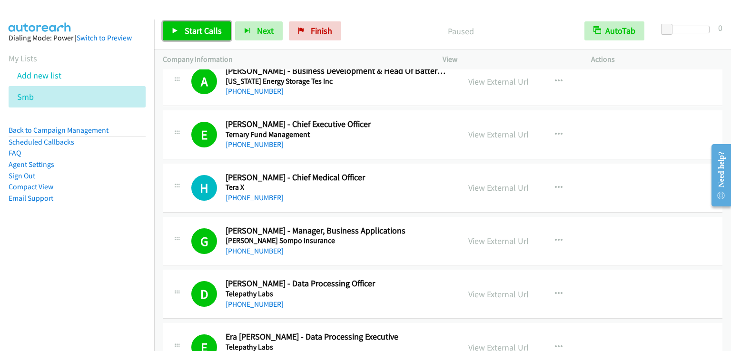
click at [184, 23] on link "Start Calls" at bounding box center [197, 30] width 68 height 19
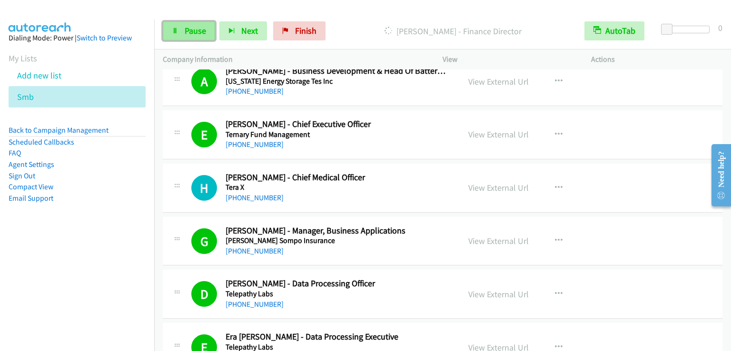
click at [186, 29] on span "Pause" at bounding box center [195, 30] width 21 height 11
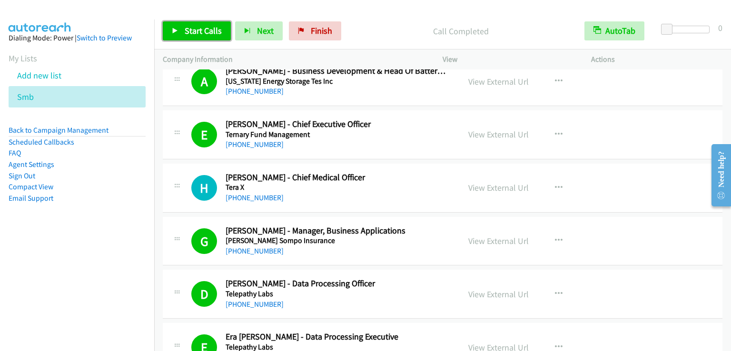
click at [195, 37] on link "Start Calls" at bounding box center [197, 30] width 68 height 19
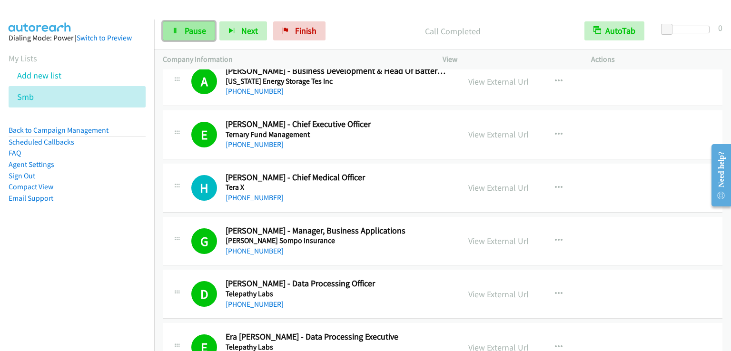
click at [194, 28] on span "Pause" at bounding box center [195, 30] width 21 height 11
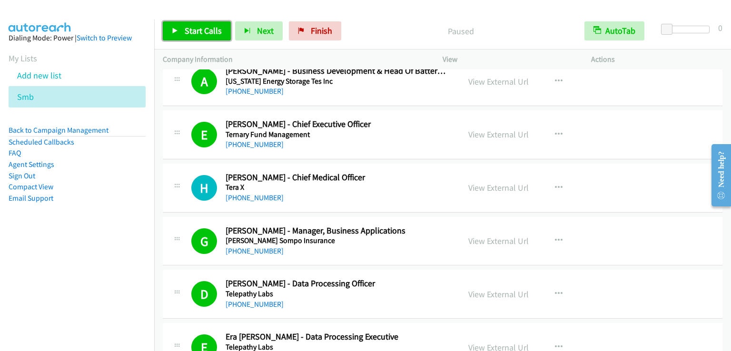
click at [194, 28] on span "Start Calls" at bounding box center [203, 30] width 37 height 11
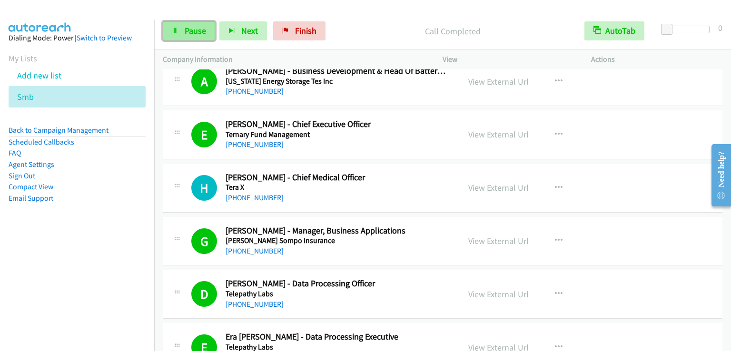
click at [198, 28] on span "Pause" at bounding box center [195, 30] width 21 height 11
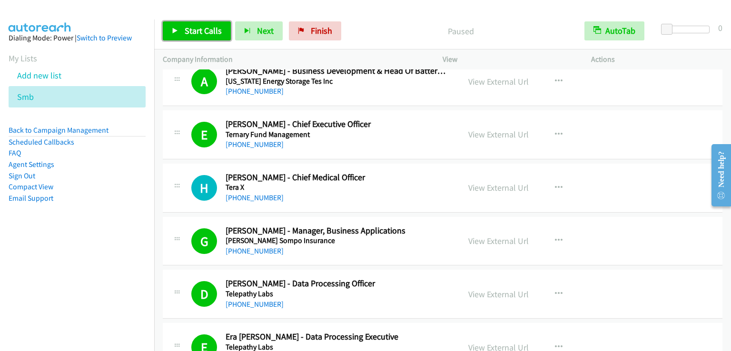
click at [198, 28] on span "Start Calls" at bounding box center [203, 30] width 37 height 11
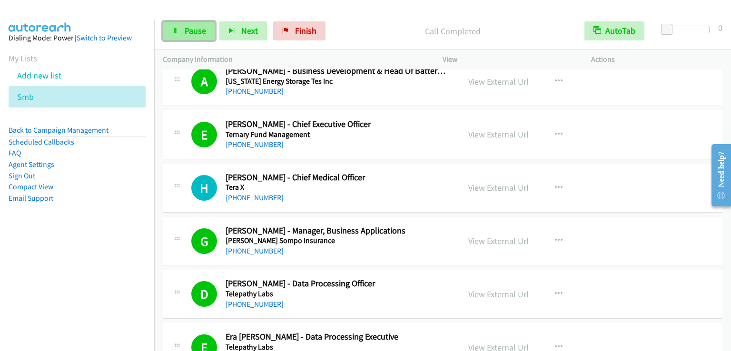
click at [194, 30] on span "Pause" at bounding box center [195, 30] width 21 height 11
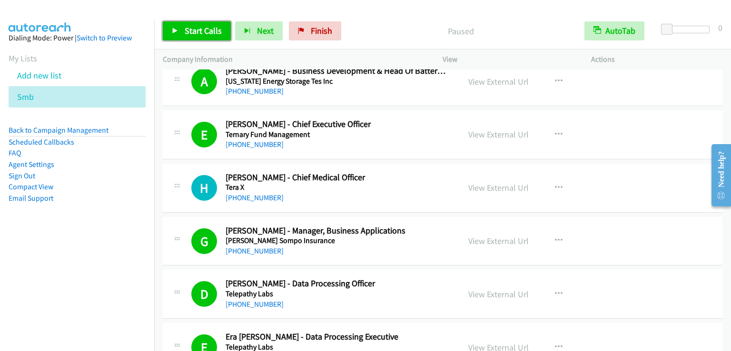
click at [194, 30] on span "Start Calls" at bounding box center [203, 30] width 37 height 11
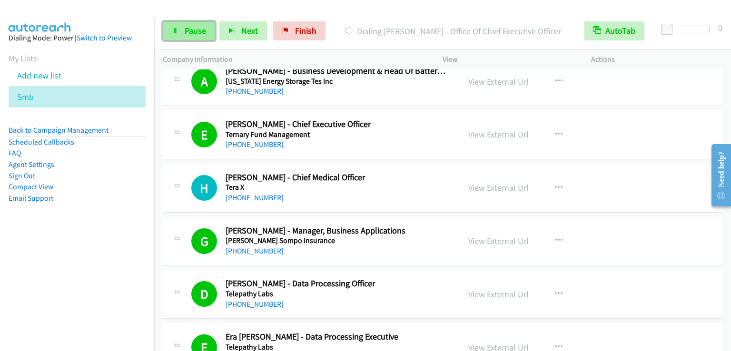
click at [185, 25] on span "Pause" at bounding box center [195, 30] width 21 height 11
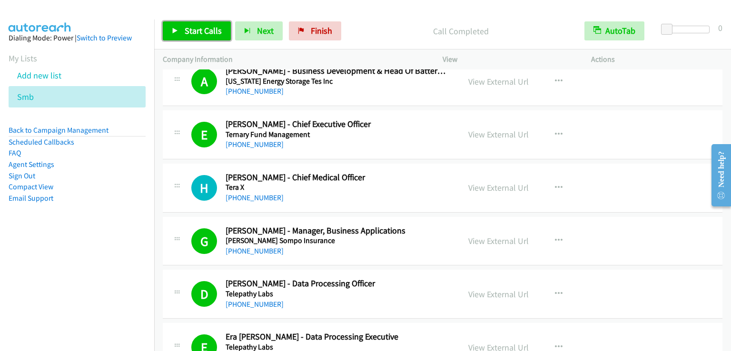
click at [197, 29] on span "Start Calls" at bounding box center [203, 30] width 37 height 11
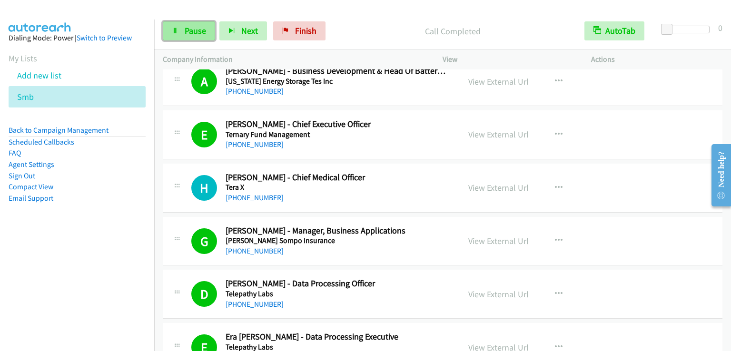
click at [175, 21] on link "Pause" at bounding box center [189, 30] width 52 height 19
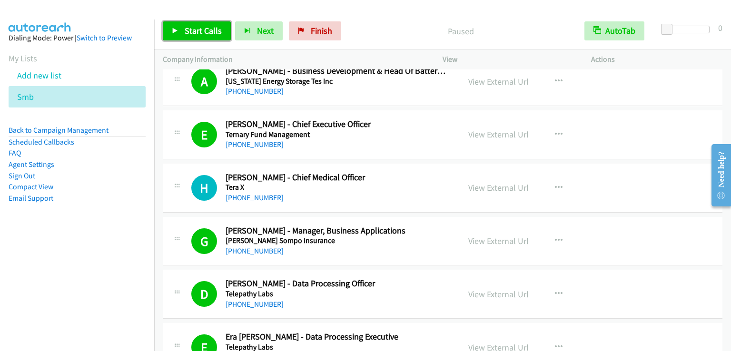
click at [175, 21] on link "Start Calls" at bounding box center [197, 30] width 68 height 19
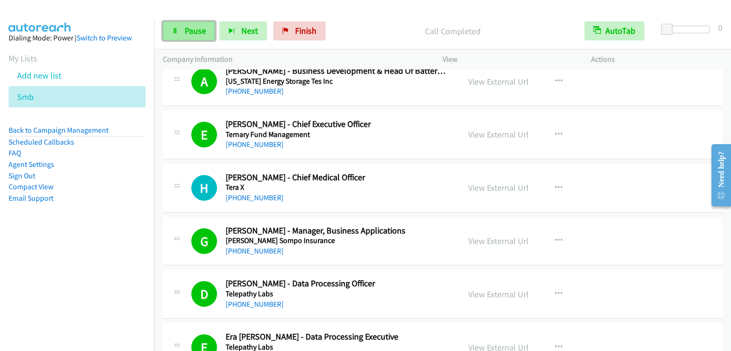
click at [194, 32] on span "Pause" at bounding box center [195, 30] width 21 height 11
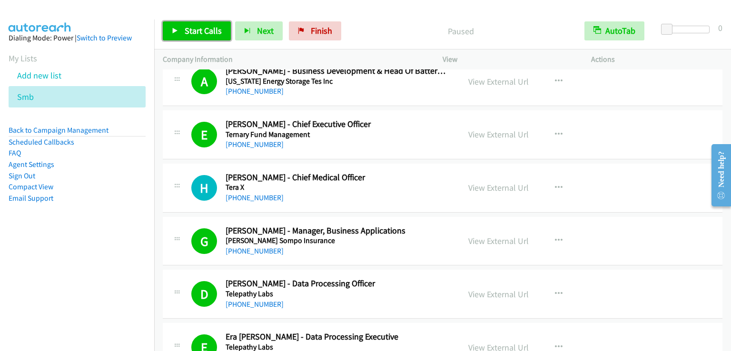
click at [194, 32] on span "Start Calls" at bounding box center [203, 30] width 37 height 11
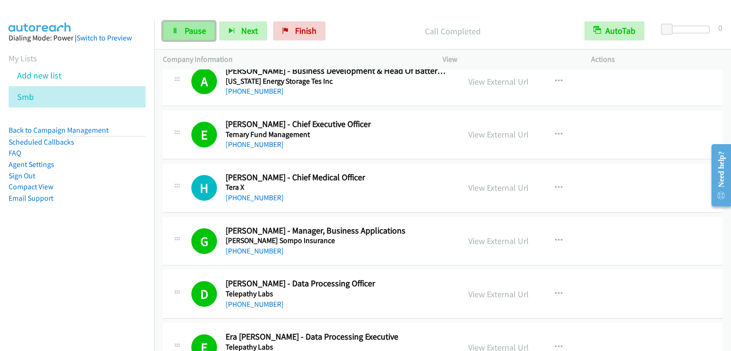
click at [180, 33] on link "Pause" at bounding box center [189, 30] width 52 height 19
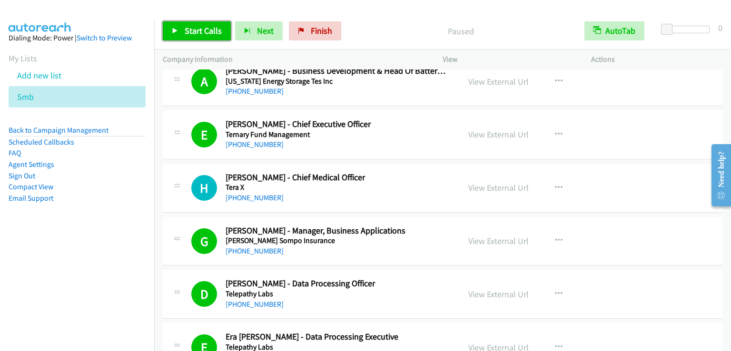
click at [180, 33] on link "Start Calls" at bounding box center [197, 30] width 68 height 19
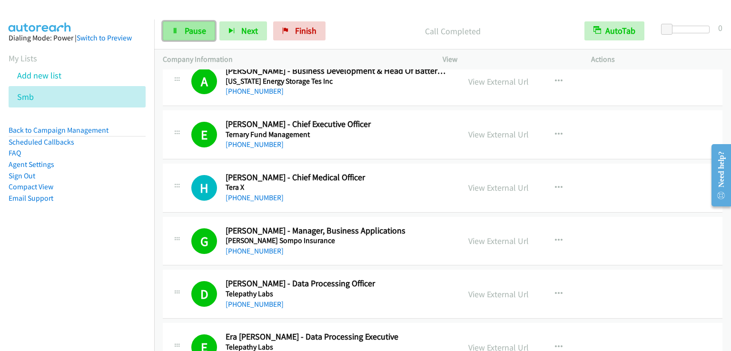
click at [200, 25] on span "Pause" at bounding box center [195, 30] width 21 height 11
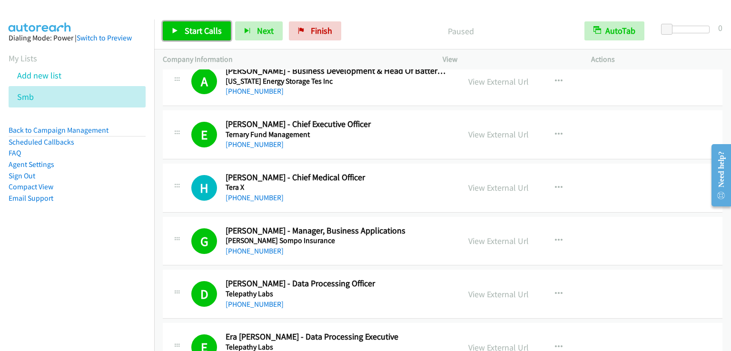
click at [200, 25] on span "Start Calls" at bounding box center [203, 30] width 37 height 11
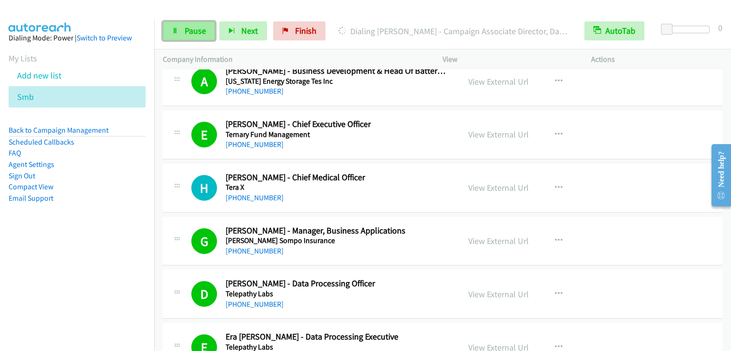
click at [185, 32] on span "Pause" at bounding box center [195, 30] width 21 height 11
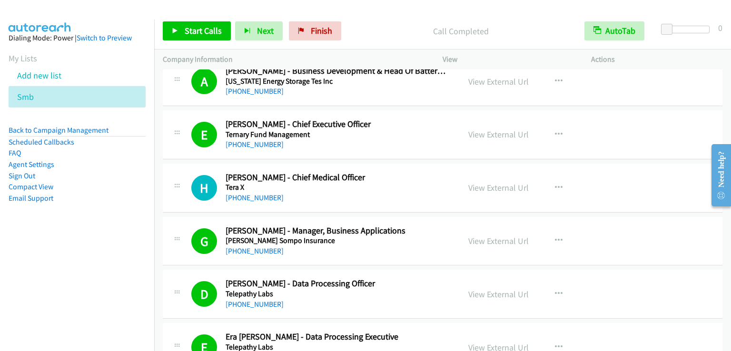
drag, startPoint x: 227, startPoint y: 8, endPoint x: 563, endPoint y: 29, distance: 337.6
click at [563, 29] on p "Call Completed" at bounding box center [460, 31] width 213 height 13
